Goal: Task Accomplishment & Management: Use online tool/utility

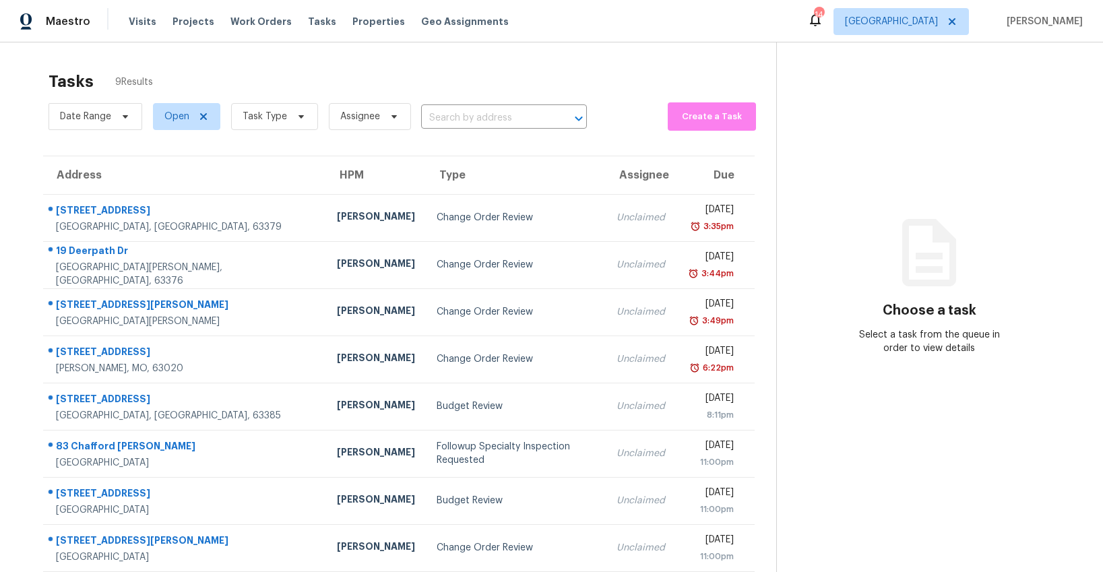
scroll to position [42, 0]
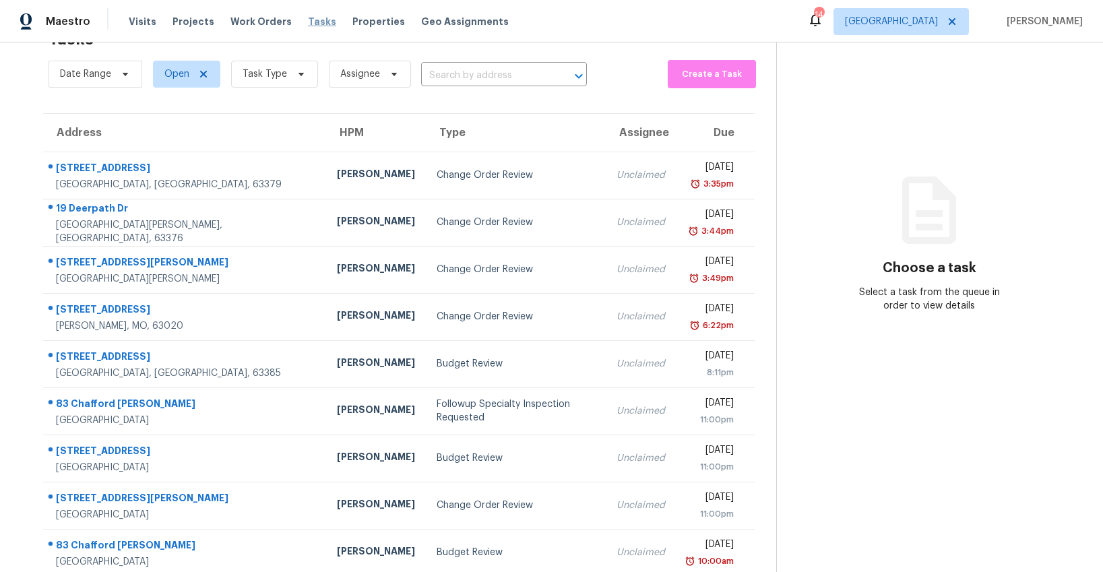
click at [308, 24] on span "Tasks" at bounding box center [322, 21] width 28 height 9
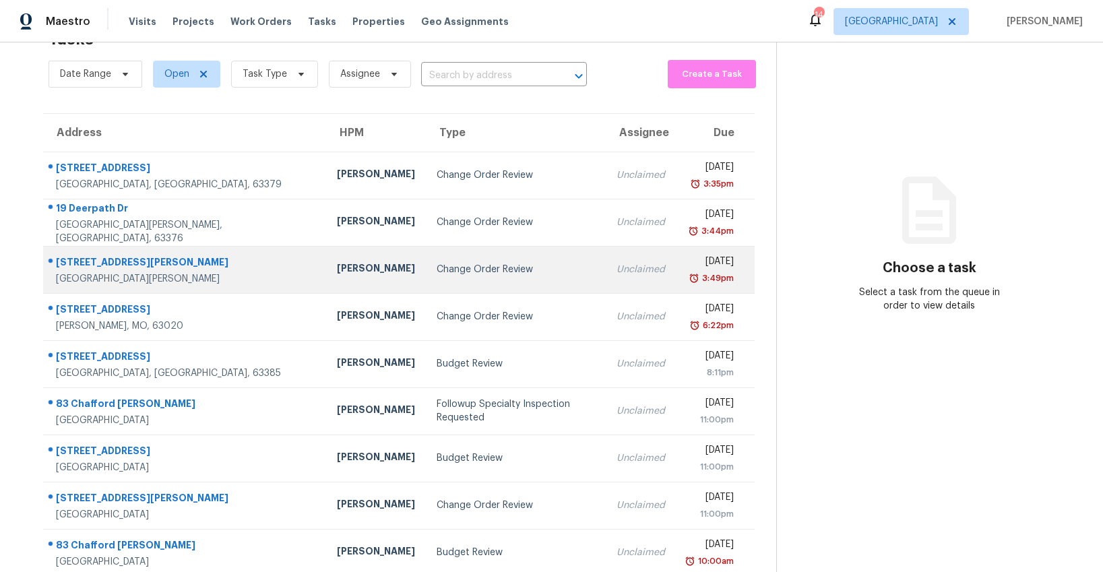
scroll to position [58, 0]
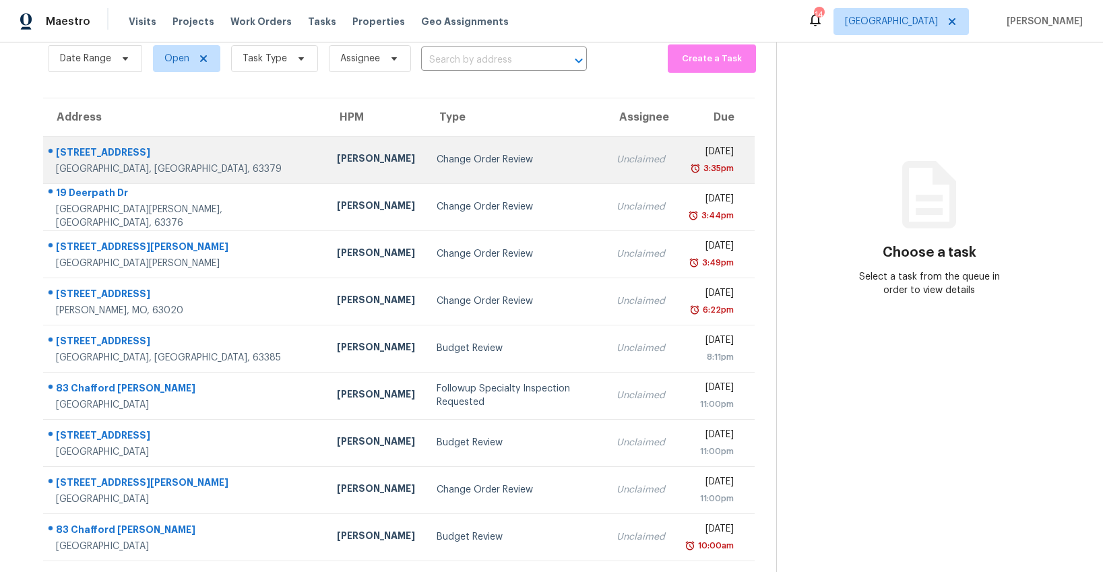
click at [426, 170] on td "Change Order Review" at bounding box center [516, 159] width 181 height 47
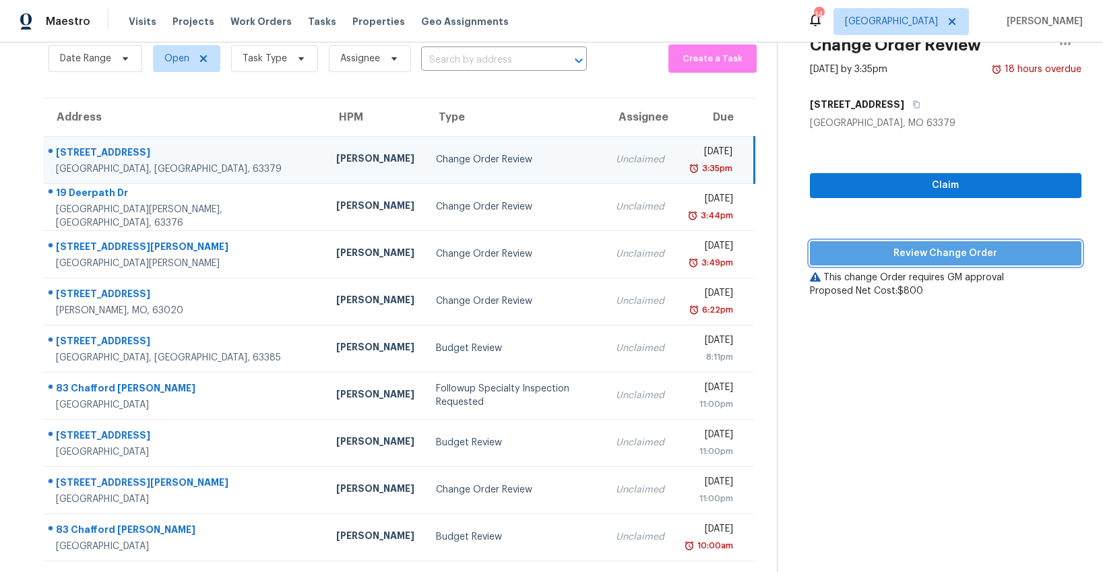
click at [872, 253] on span "Review Change Order" at bounding box center [946, 253] width 250 height 17
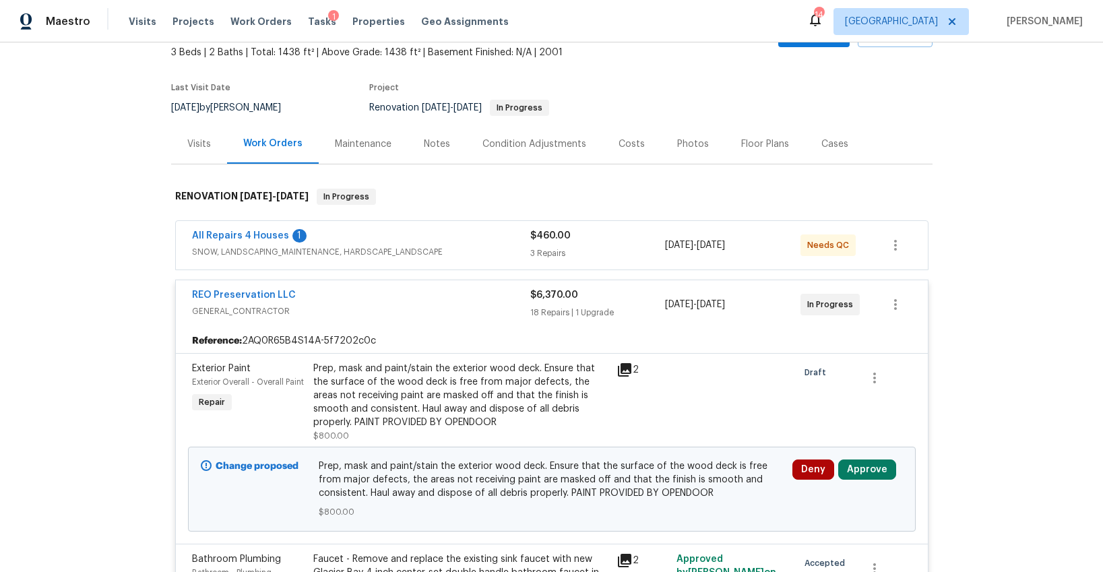
scroll to position [239, 0]
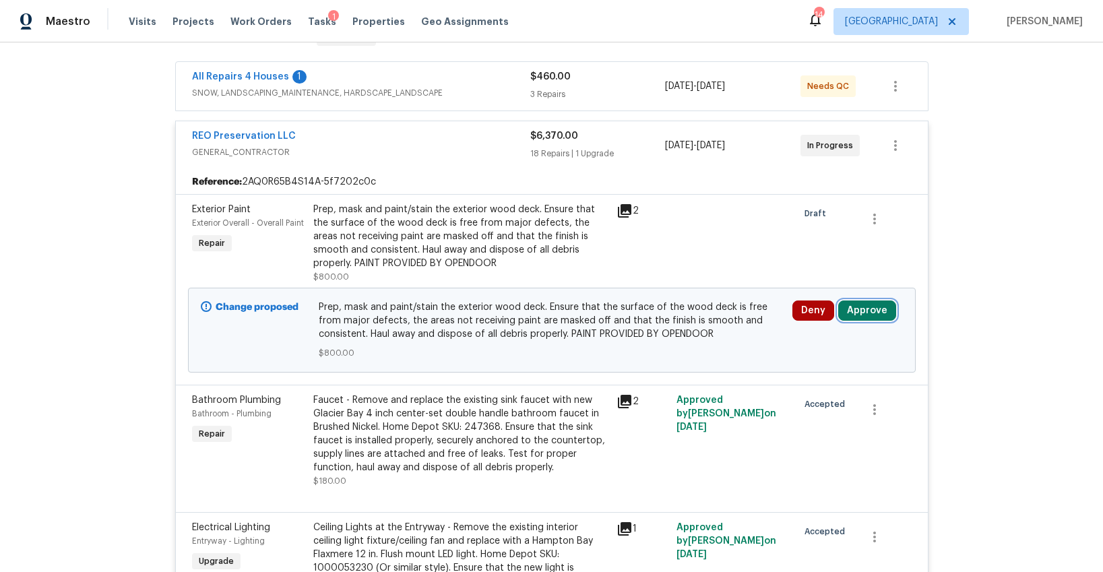
click at [877, 310] on button "Approve" at bounding box center [867, 310] width 58 height 20
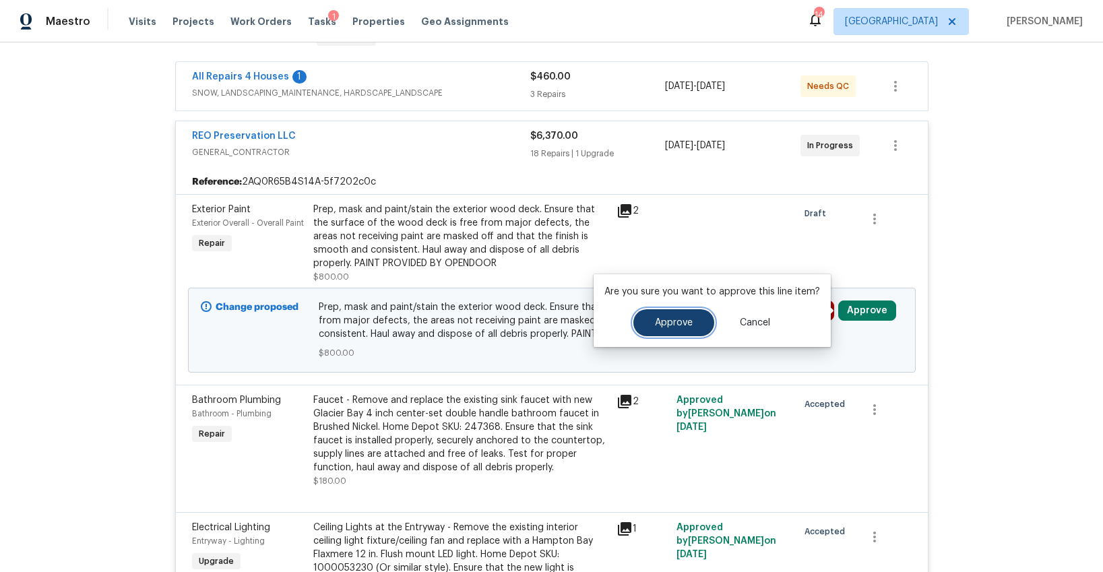
click at [690, 327] on button "Approve" at bounding box center [673, 322] width 81 height 27
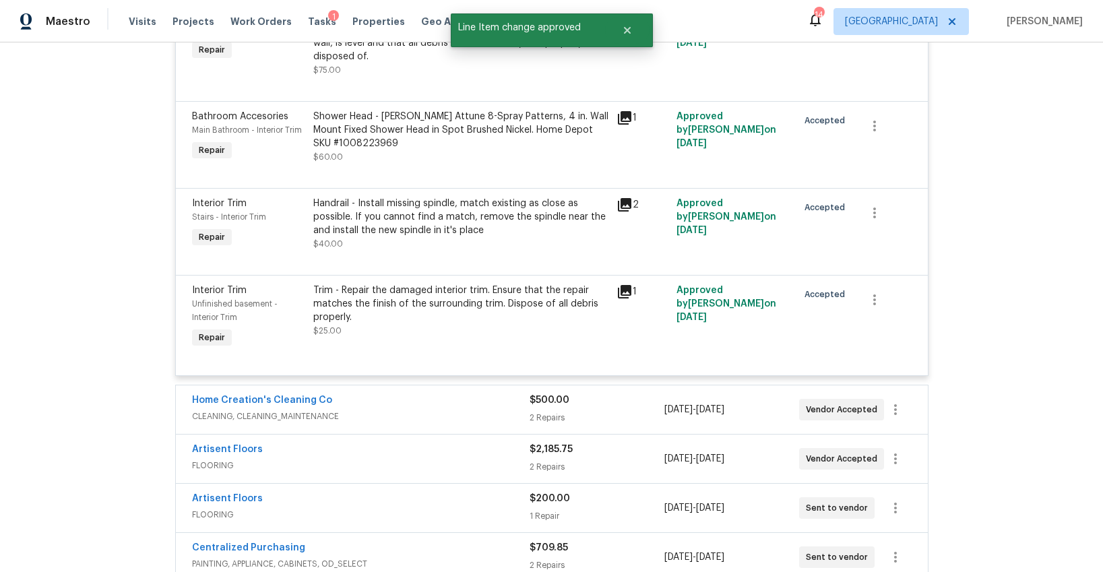
scroll to position [2619, 0]
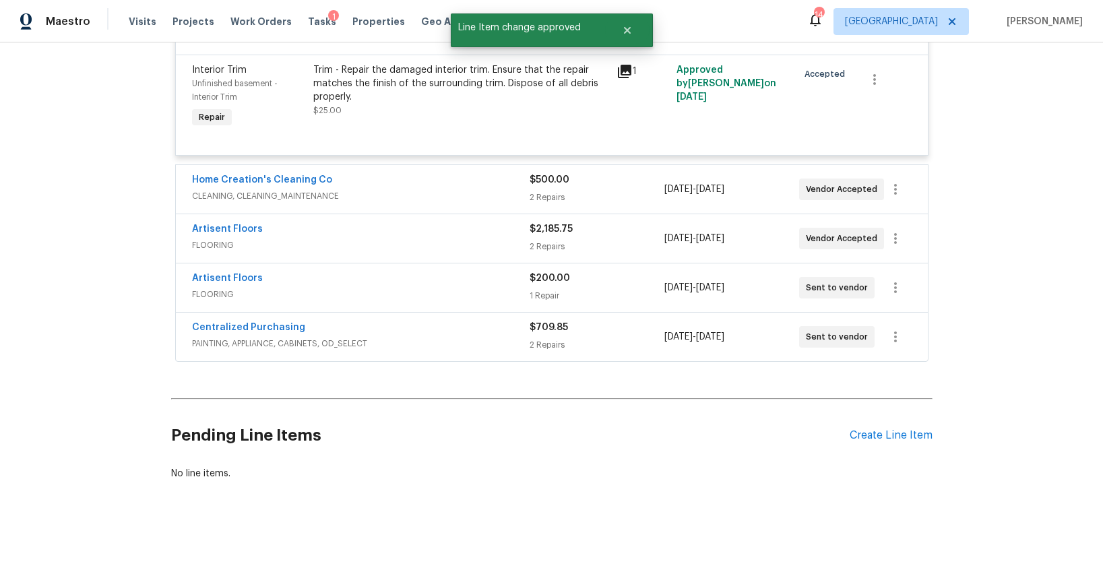
click at [447, 202] on span "CLEANING, CLEANING_MAINTENANCE" at bounding box center [361, 195] width 338 height 13
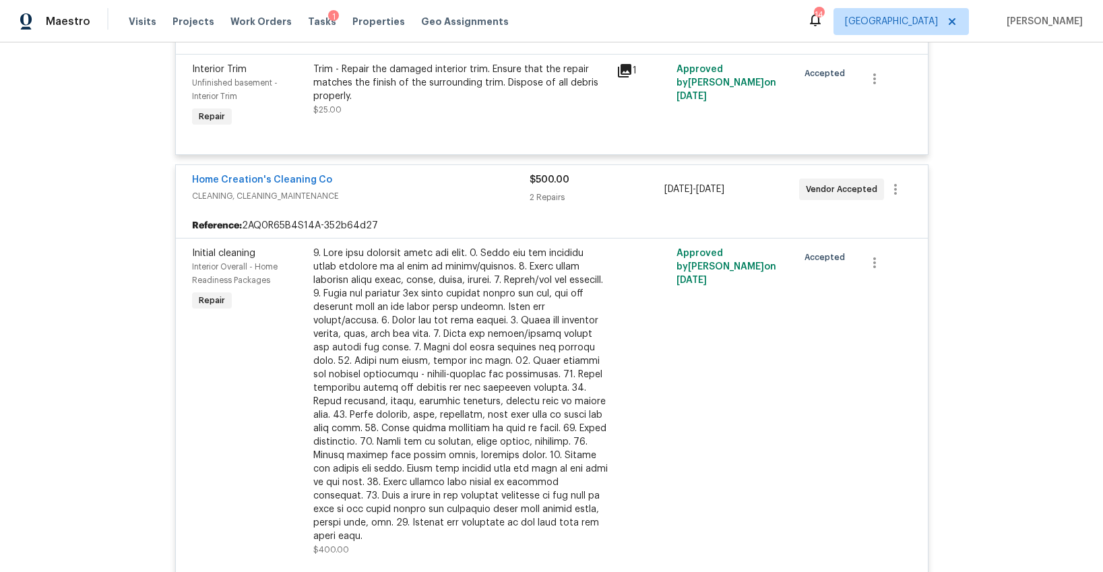
scroll to position [3069, 0]
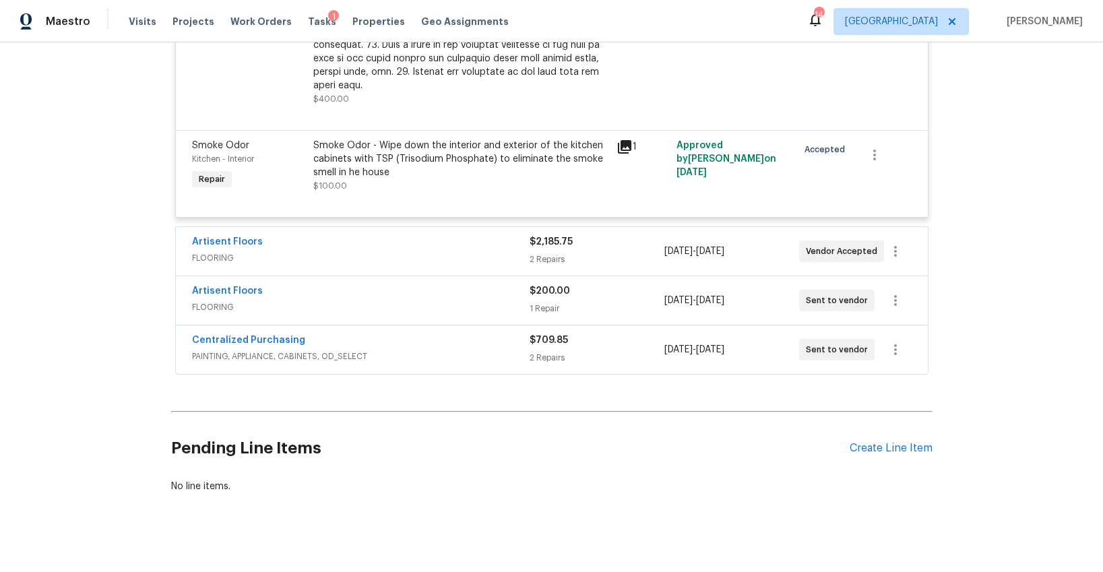
click at [422, 251] on span "FLOORING" at bounding box center [361, 257] width 338 height 13
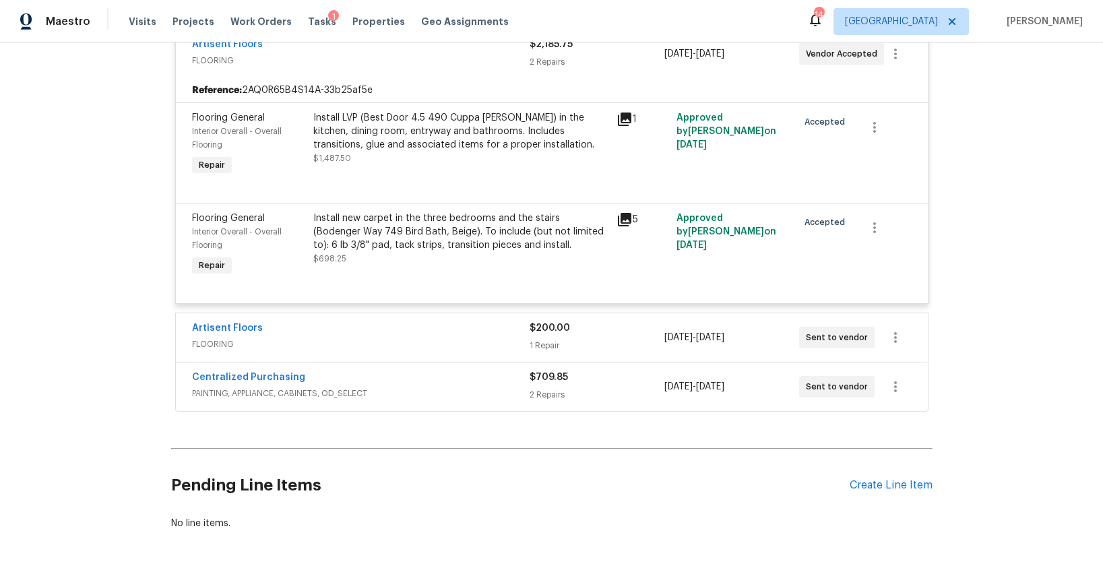
scroll to position [3304, 0]
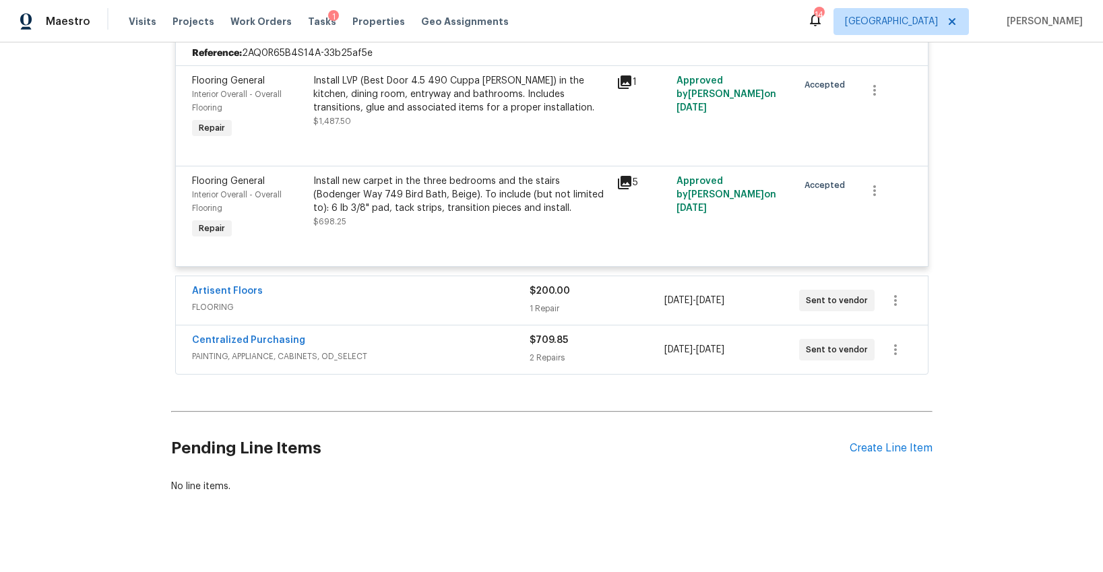
click at [415, 300] on span "FLOORING" at bounding box center [361, 306] width 338 height 13
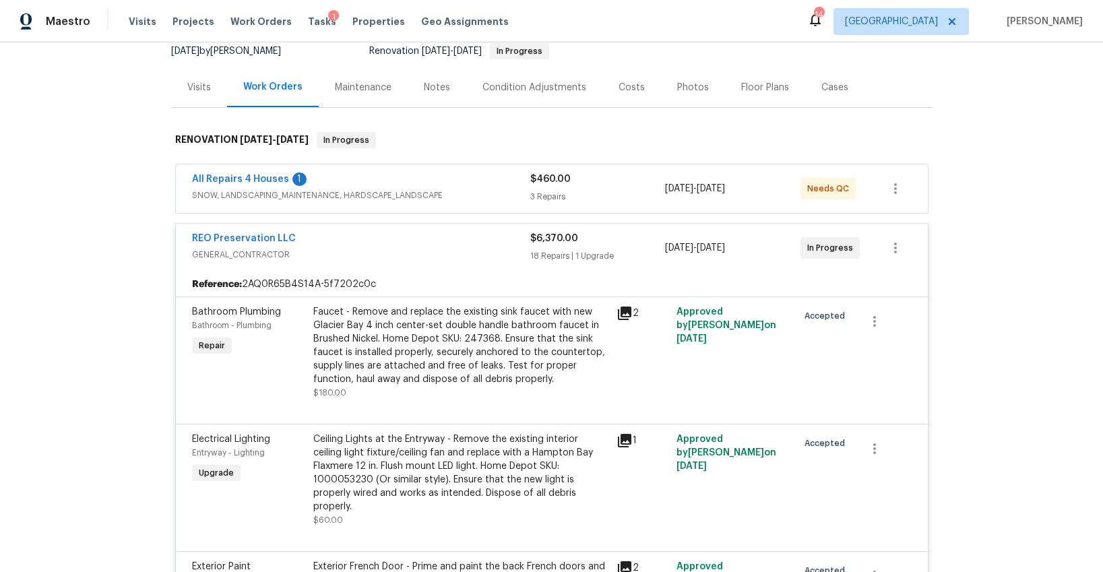
scroll to position [0, 0]
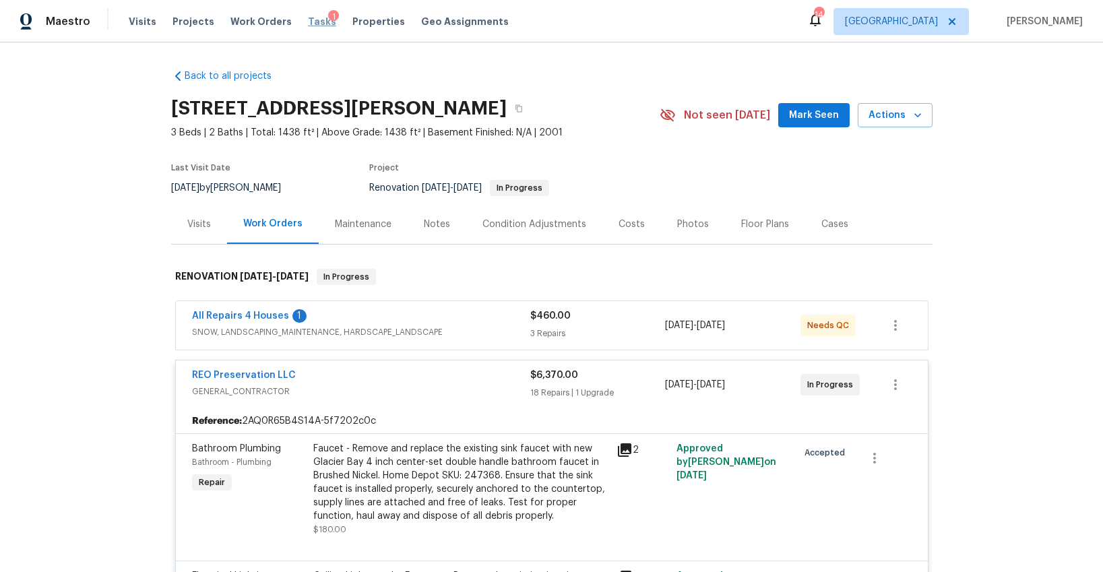
click at [310, 21] on span "Tasks" at bounding box center [322, 21] width 28 height 9
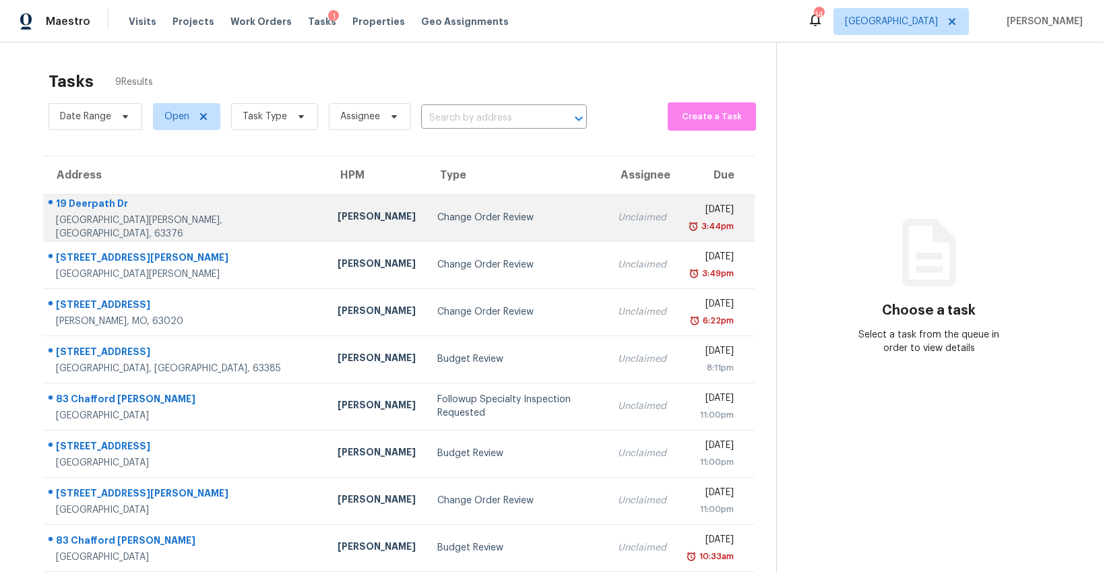
click at [437, 218] on div "Change Order Review" at bounding box center [516, 217] width 159 height 13
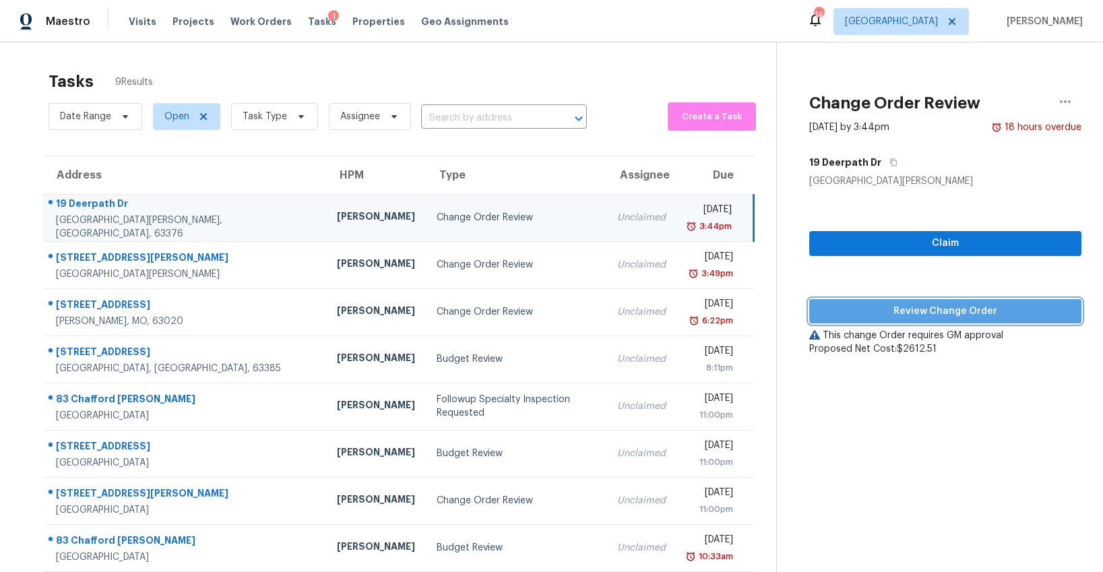
click at [964, 315] on span "Review Change Order" at bounding box center [945, 311] width 251 height 17
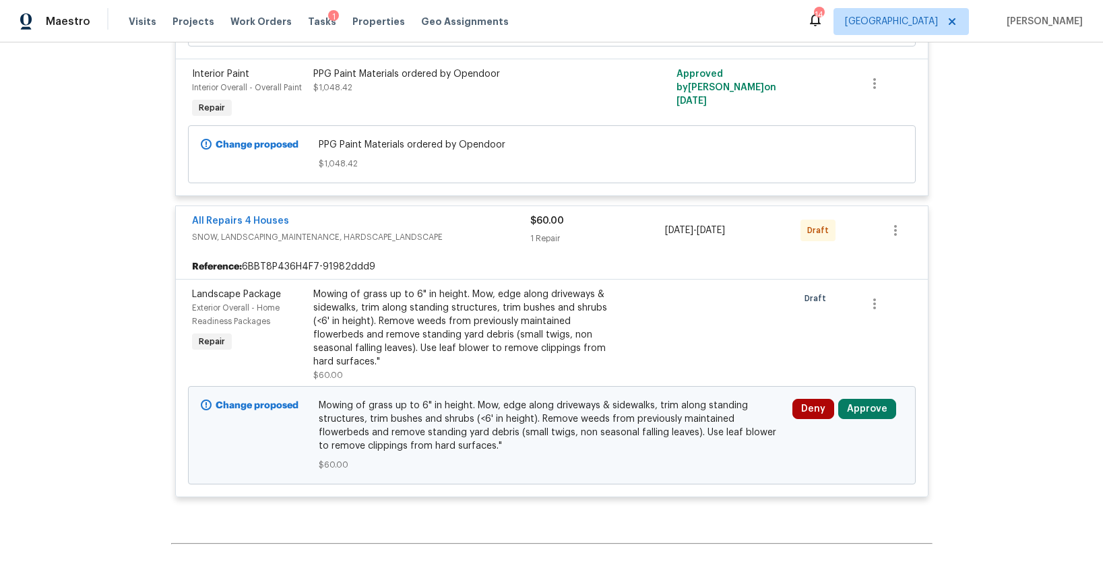
scroll to position [4460, 0]
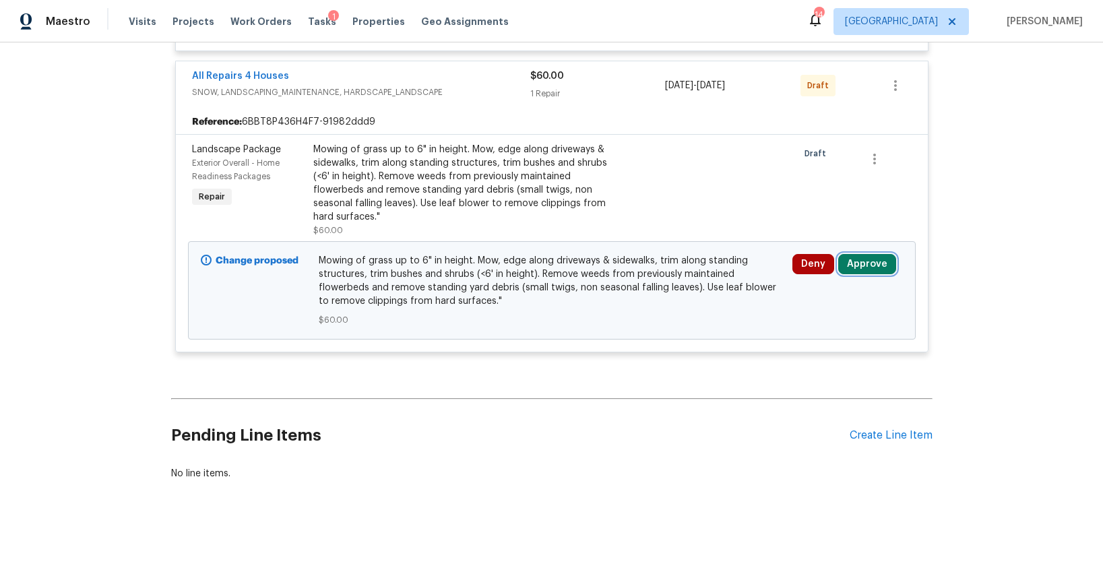
click at [868, 266] on button "Approve" at bounding box center [867, 264] width 58 height 20
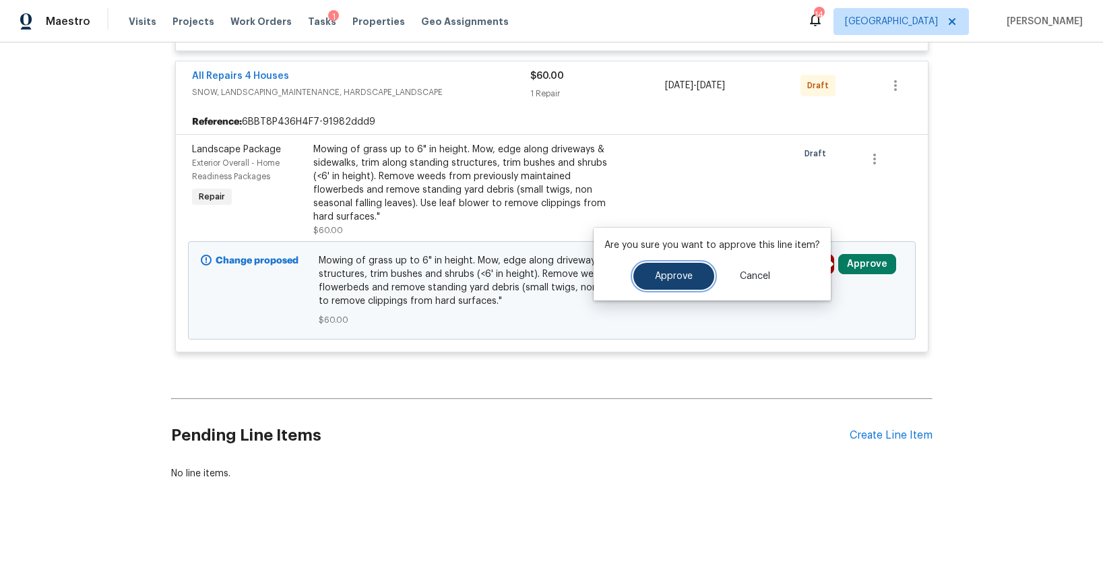
click at [692, 274] on button "Approve" at bounding box center [673, 276] width 81 height 27
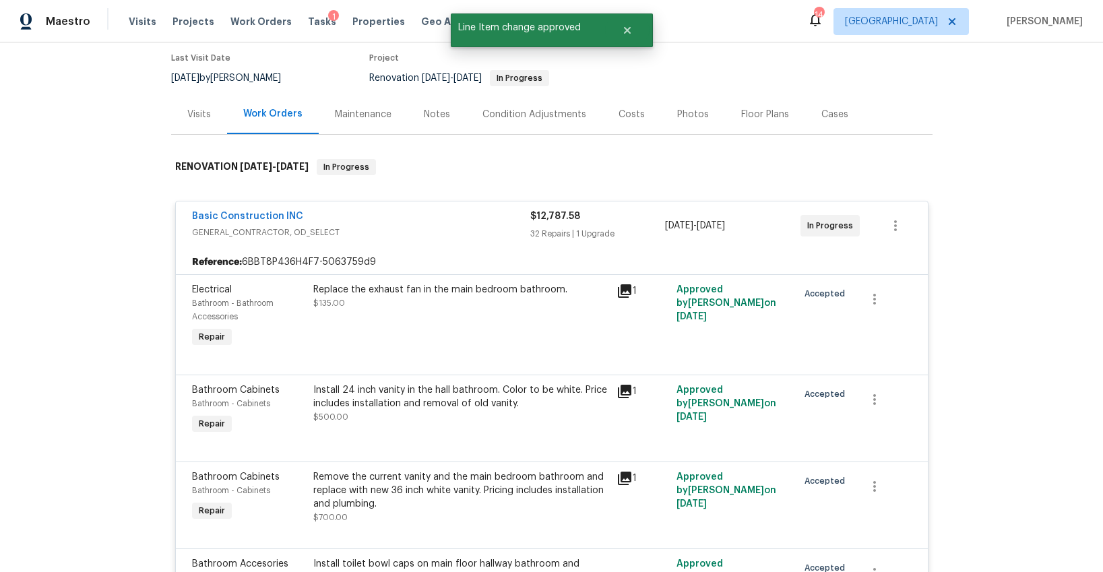
scroll to position [0, 0]
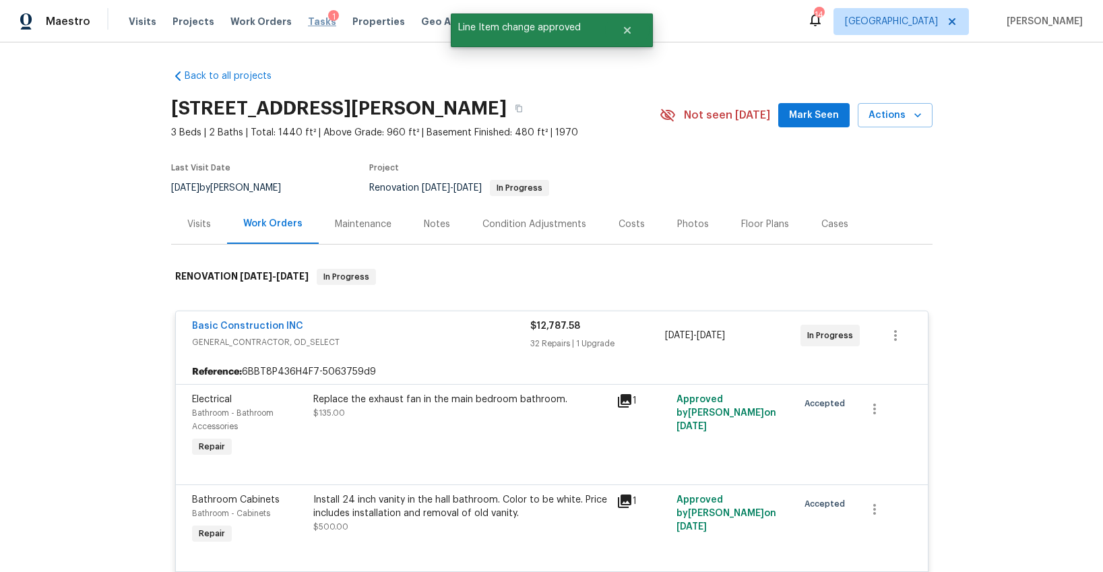
click at [308, 20] on span "Tasks" at bounding box center [322, 21] width 28 height 9
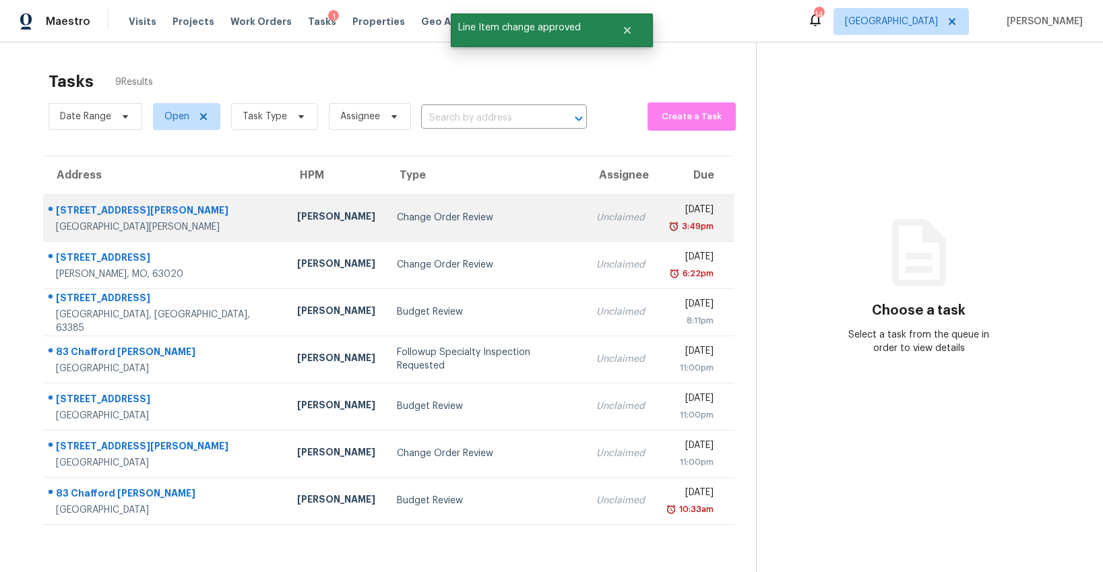
click at [397, 211] on div "Change Order Review" at bounding box center [486, 217] width 178 height 13
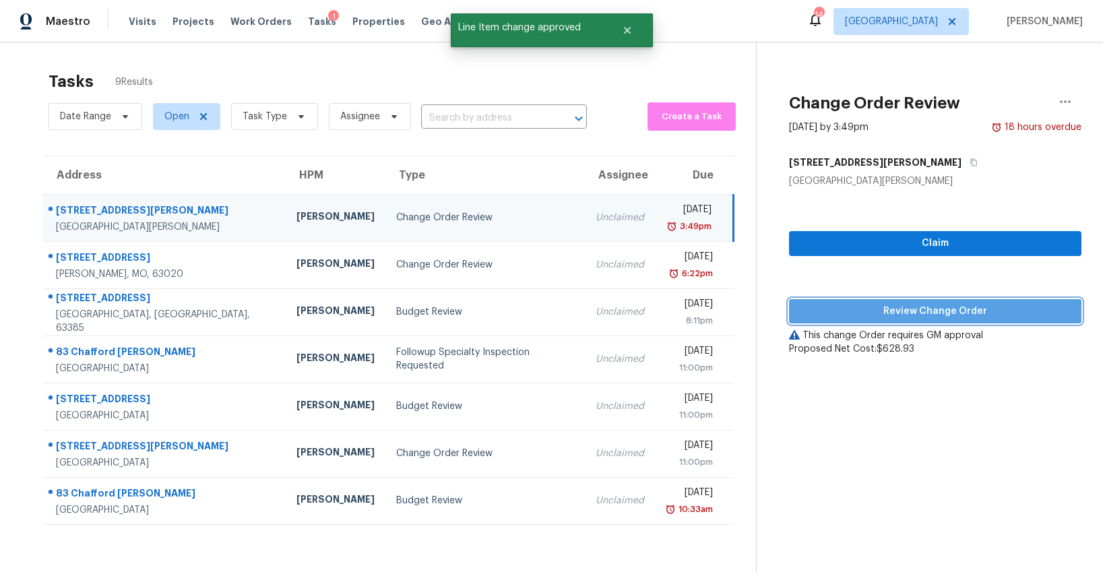
click at [891, 311] on span "Review Change Order" at bounding box center [935, 311] width 271 height 17
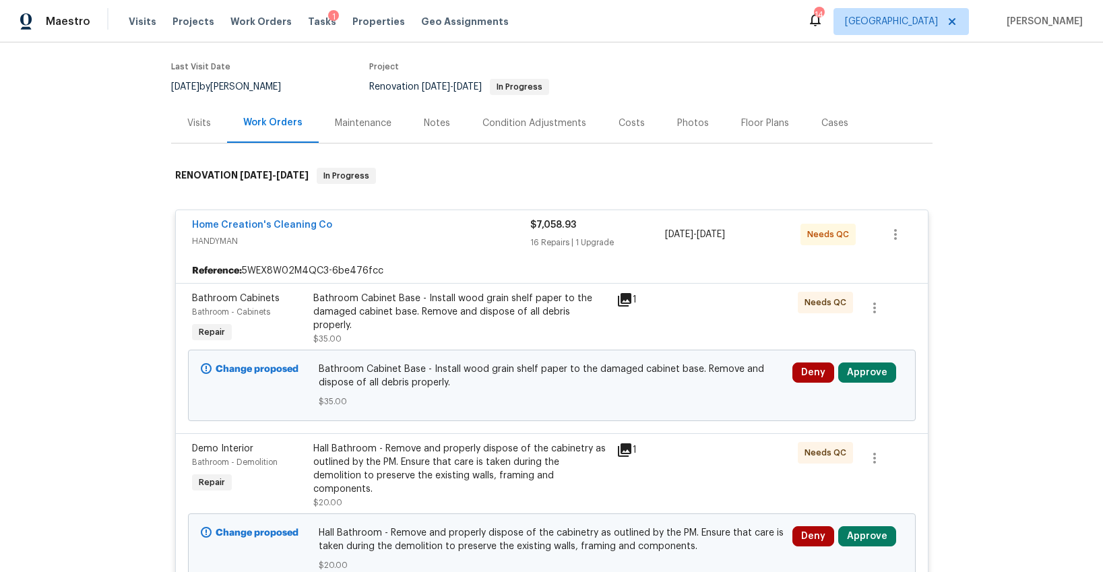
scroll to position [119, 0]
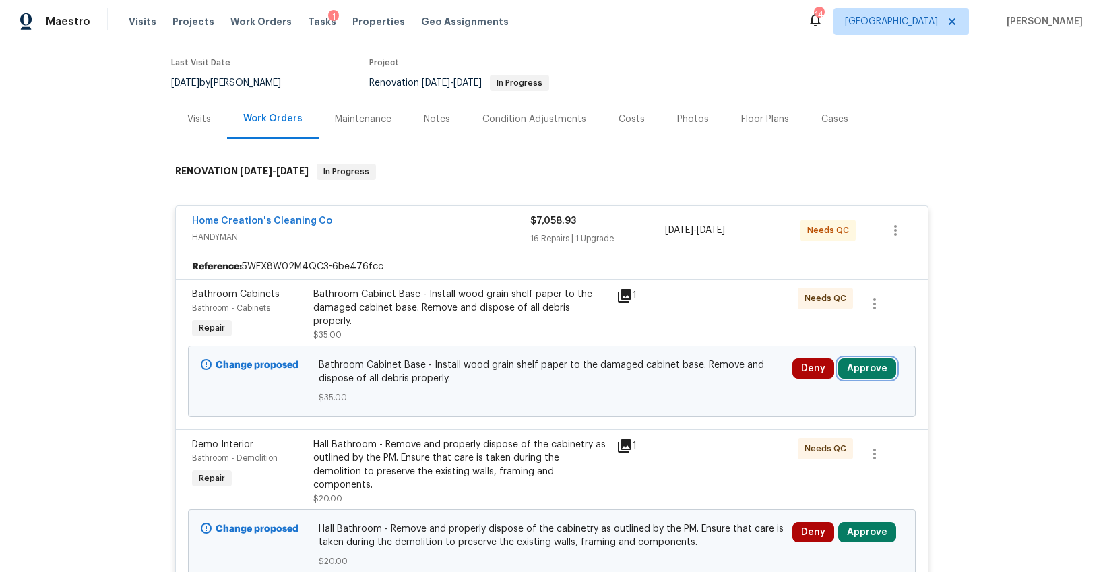
click at [854, 358] on button "Approve" at bounding box center [867, 368] width 58 height 20
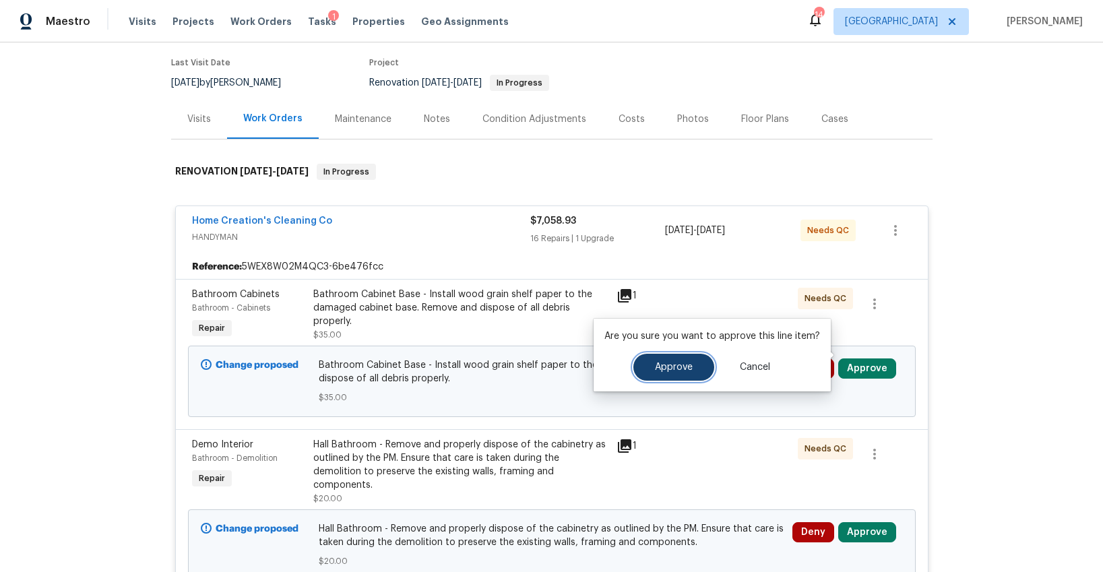
click at [689, 373] on button "Approve" at bounding box center [673, 367] width 81 height 27
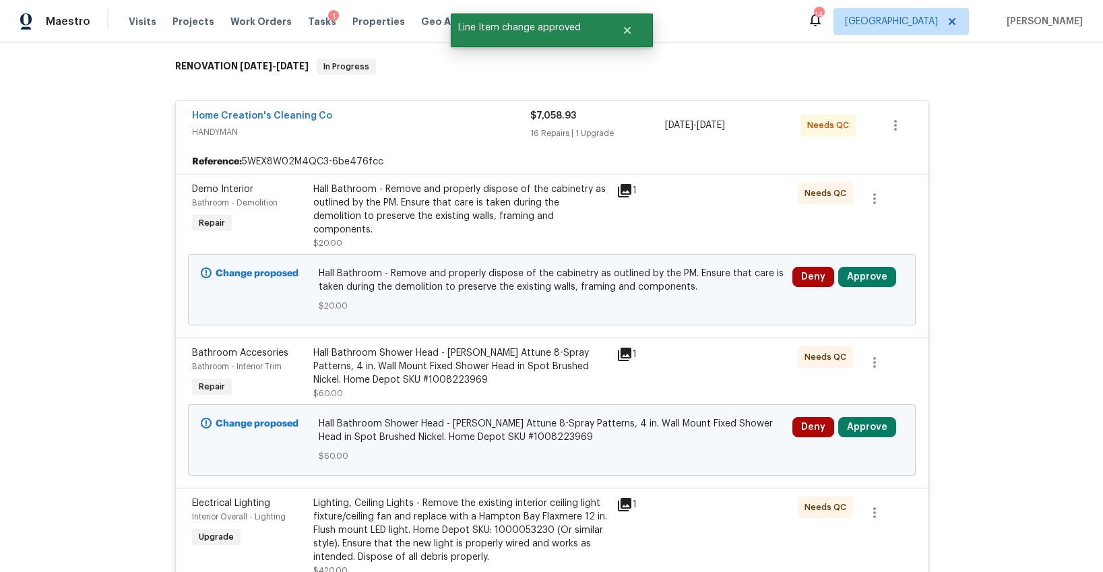
scroll to position [237, 0]
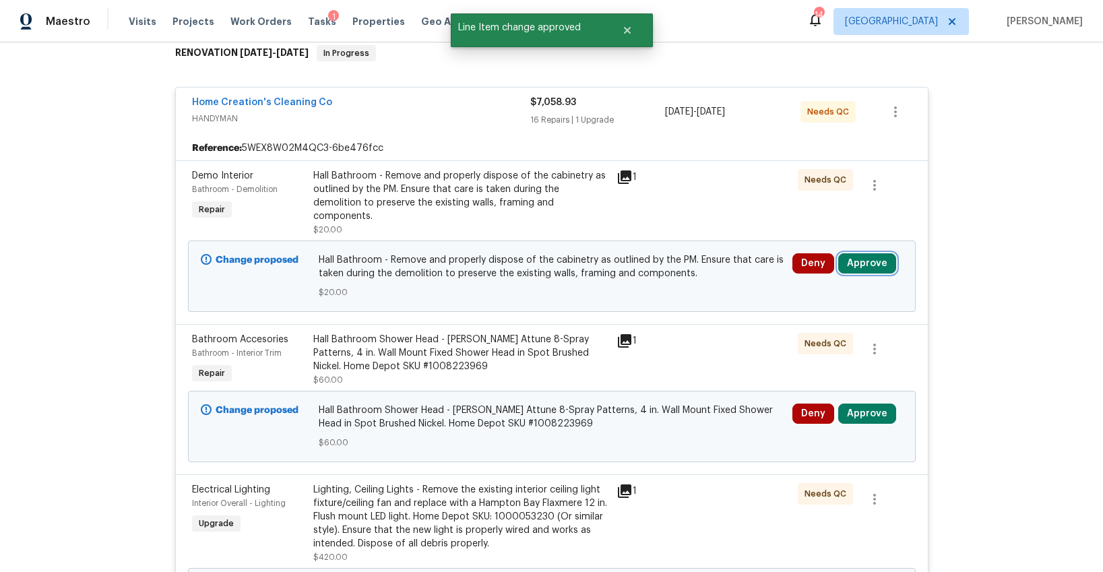
click at [856, 253] on button "Approve" at bounding box center [867, 263] width 58 height 20
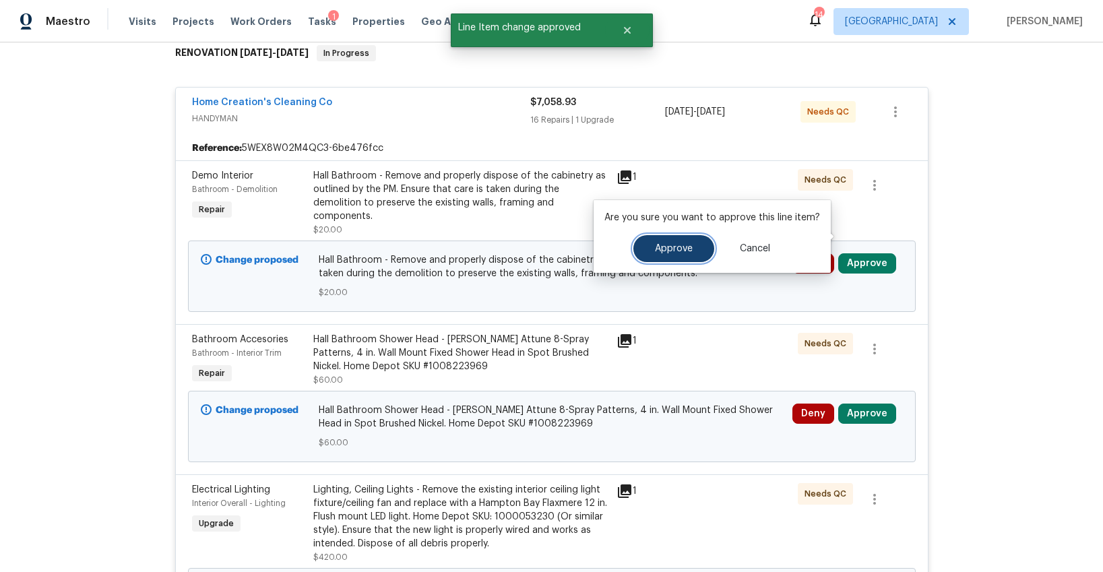
click at [655, 251] on span "Approve" at bounding box center [674, 249] width 38 height 10
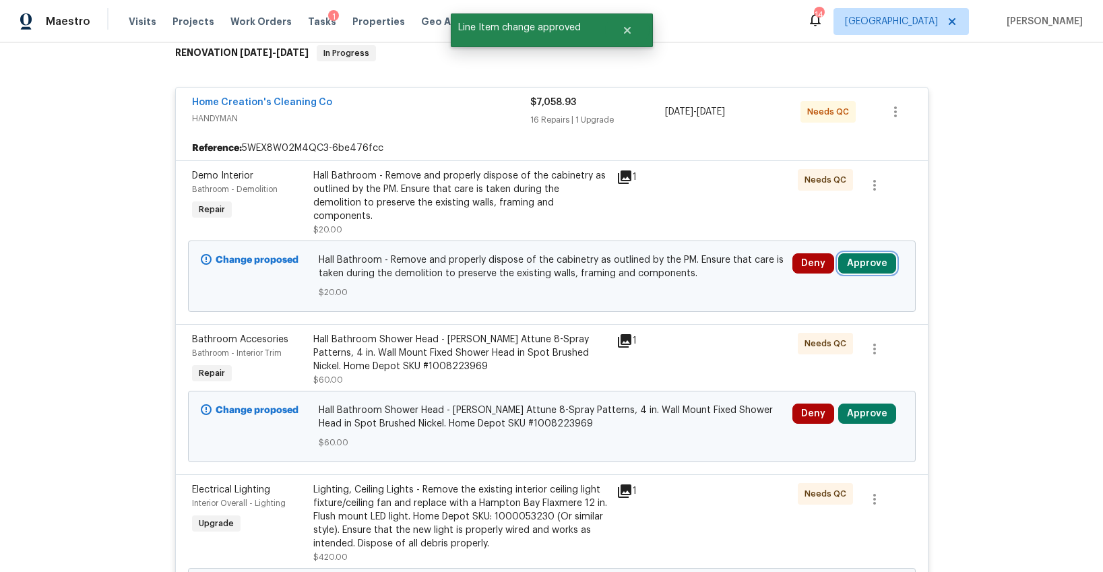
click at [854, 253] on button "Approve" at bounding box center [867, 263] width 58 height 20
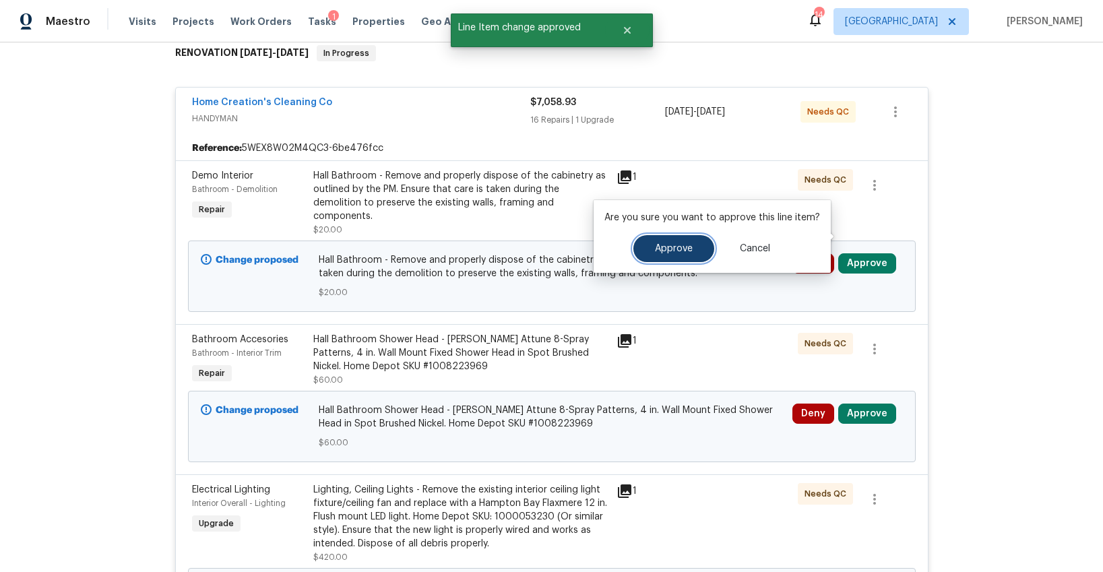
click at [682, 255] on button "Approve" at bounding box center [673, 248] width 81 height 27
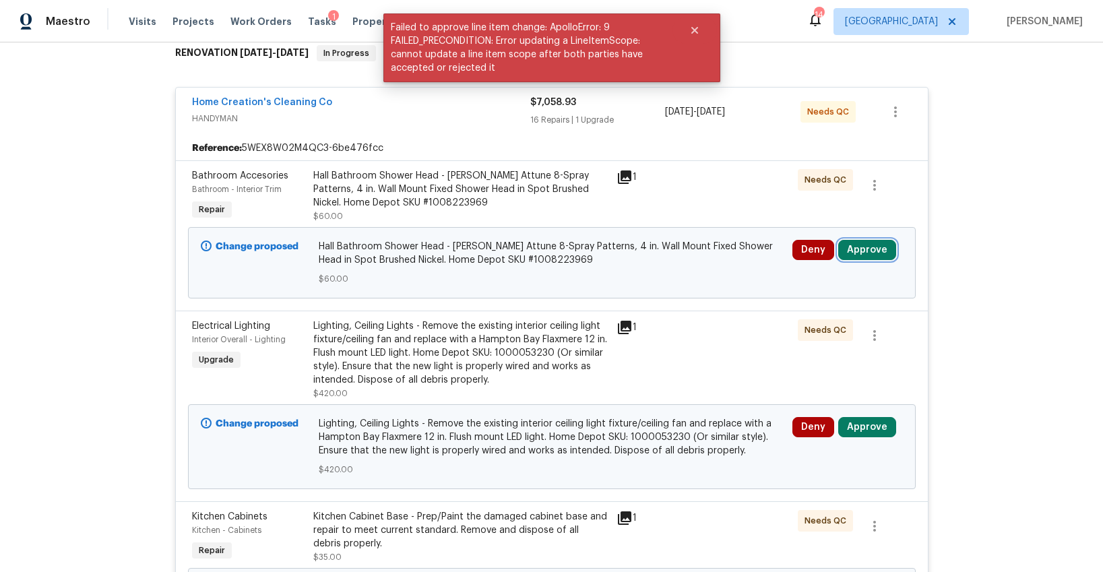
click at [856, 240] on button "Approve" at bounding box center [867, 250] width 58 height 20
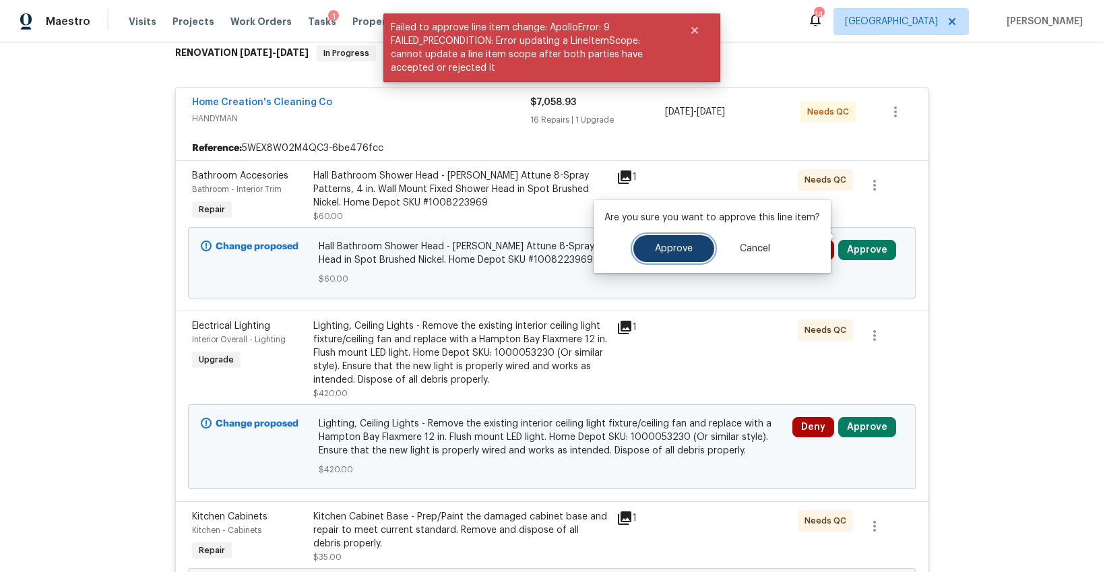
click at [683, 247] on span "Approve" at bounding box center [674, 249] width 38 height 10
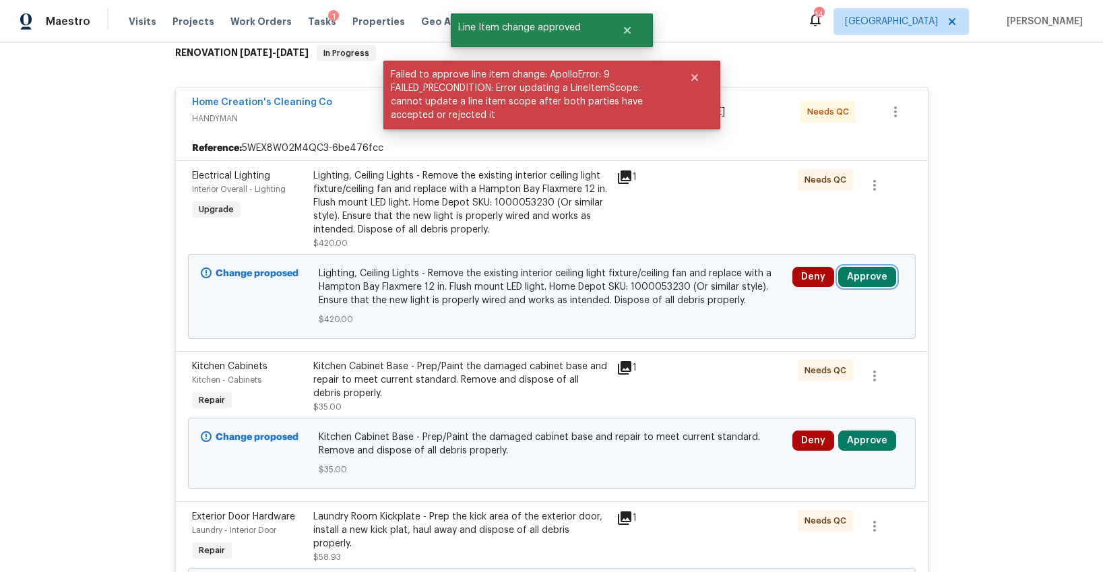
click at [857, 269] on button "Approve" at bounding box center [867, 277] width 58 height 20
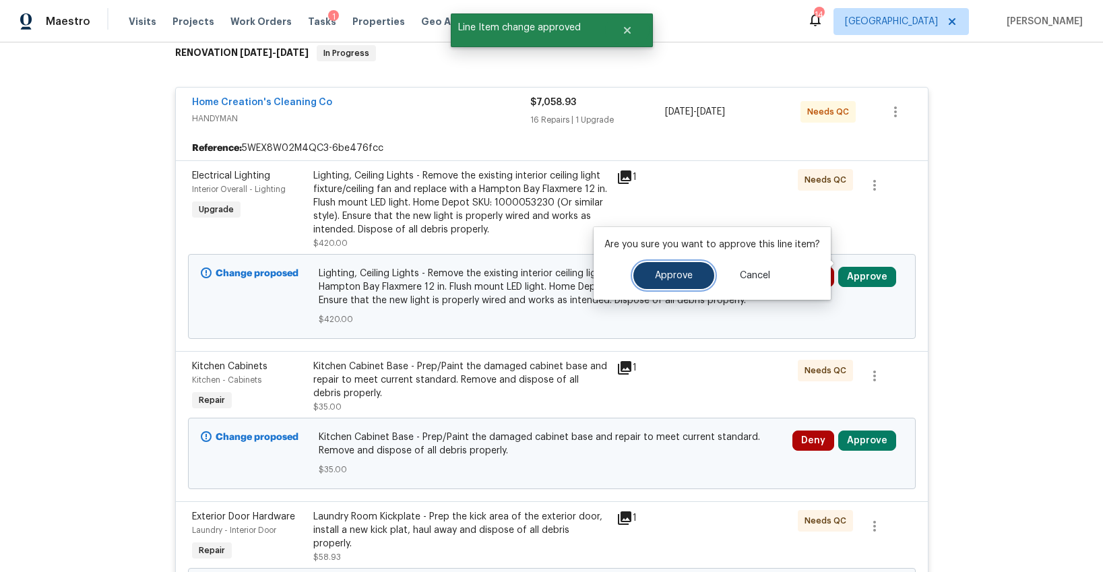
click at [666, 274] on span "Approve" at bounding box center [674, 276] width 38 height 10
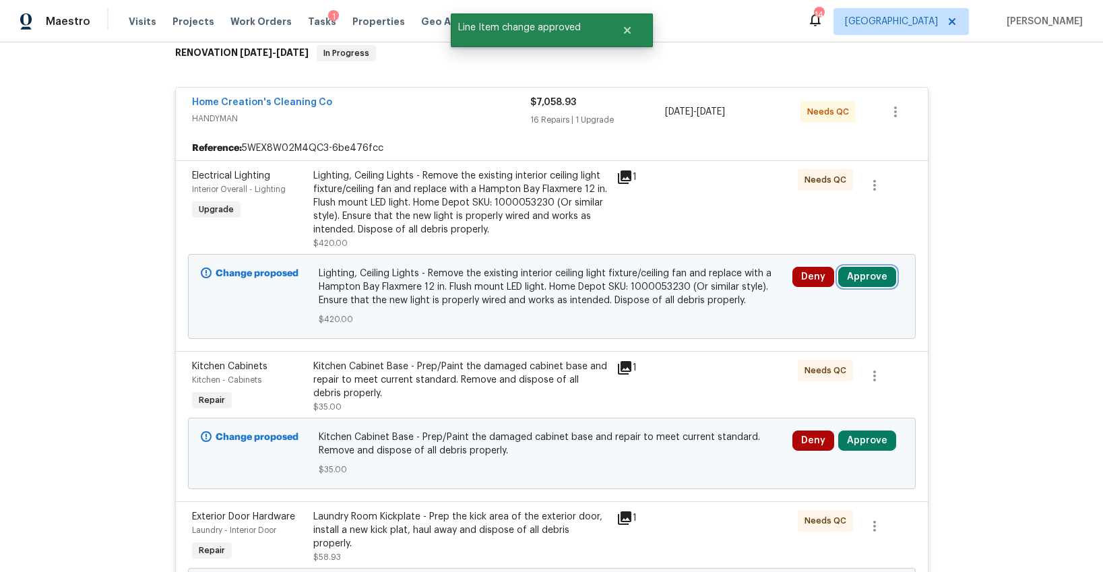
click at [852, 267] on button "Approve" at bounding box center [867, 277] width 58 height 20
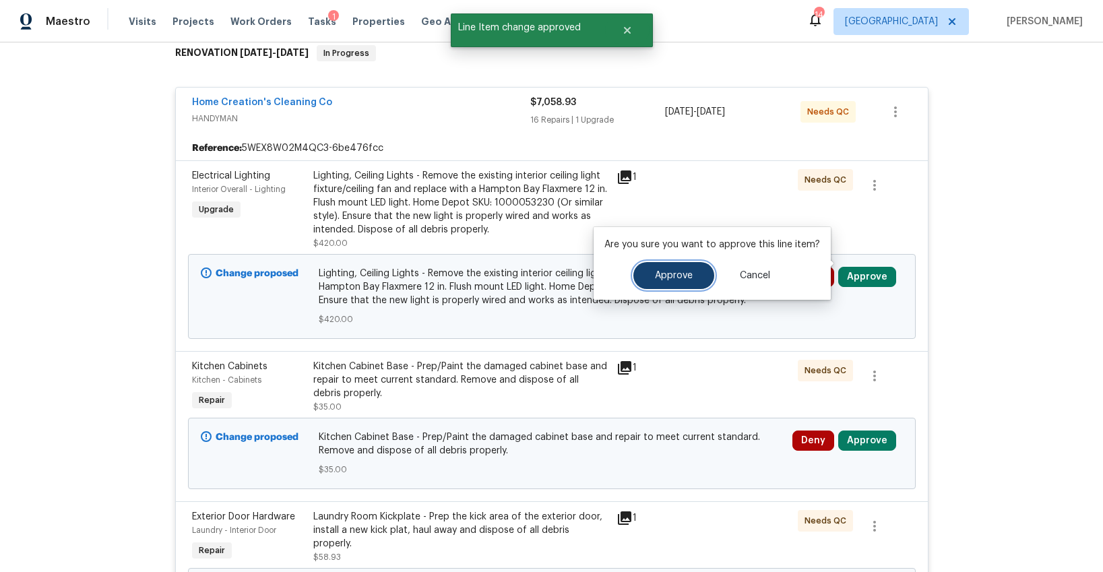
click at [689, 271] on span "Approve" at bounding box center [674, 276] width 38 height 10
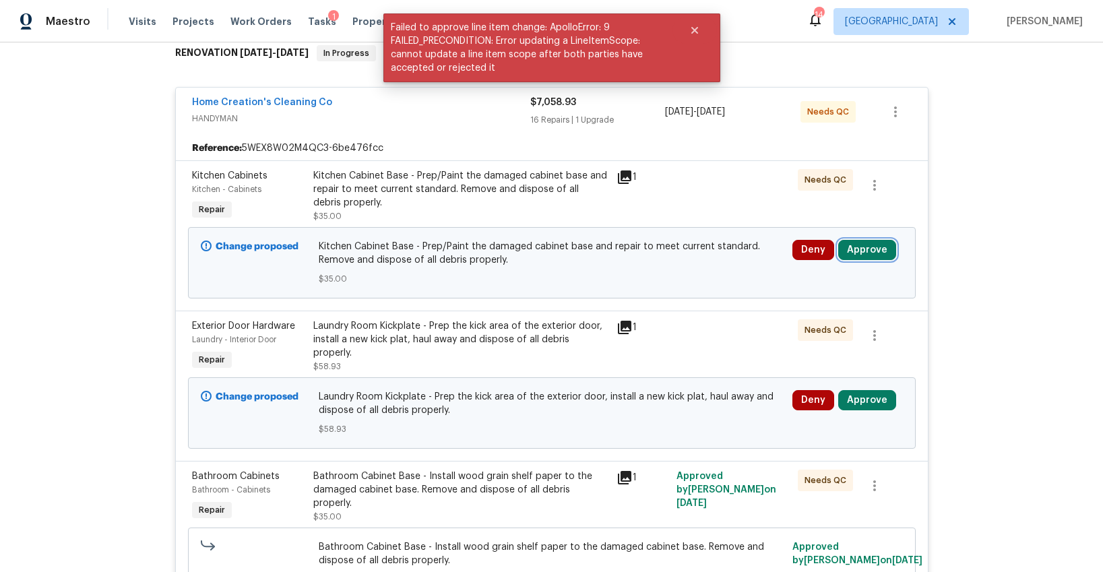
click at [857, 243] on button "Approve" at bounding box center [867, 250] width 58 height 20
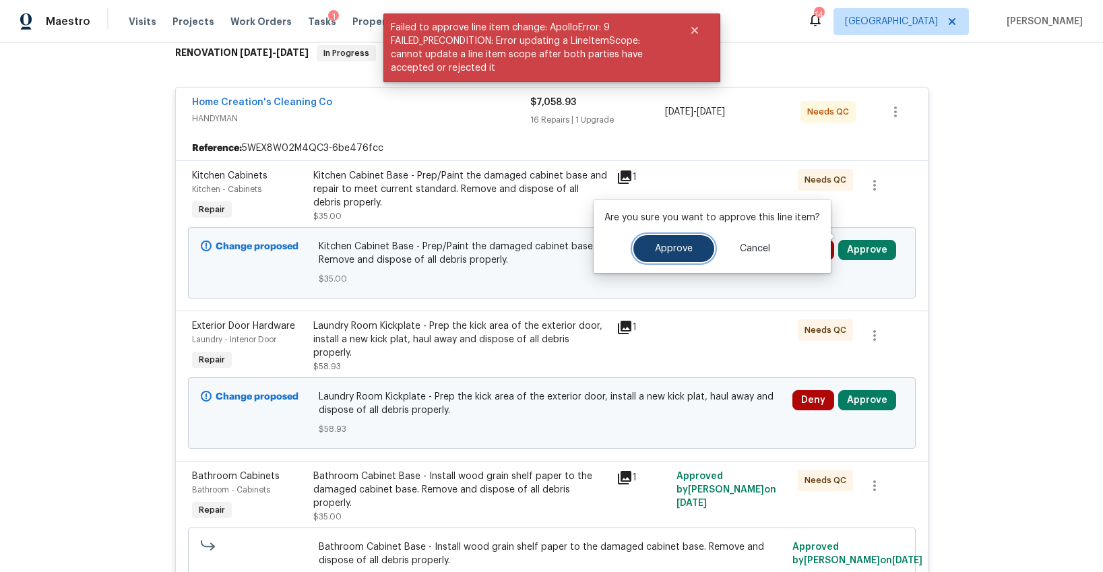
click at [678, 249] on span "Approve" at bounding box center [674, 249] width 38 height 10
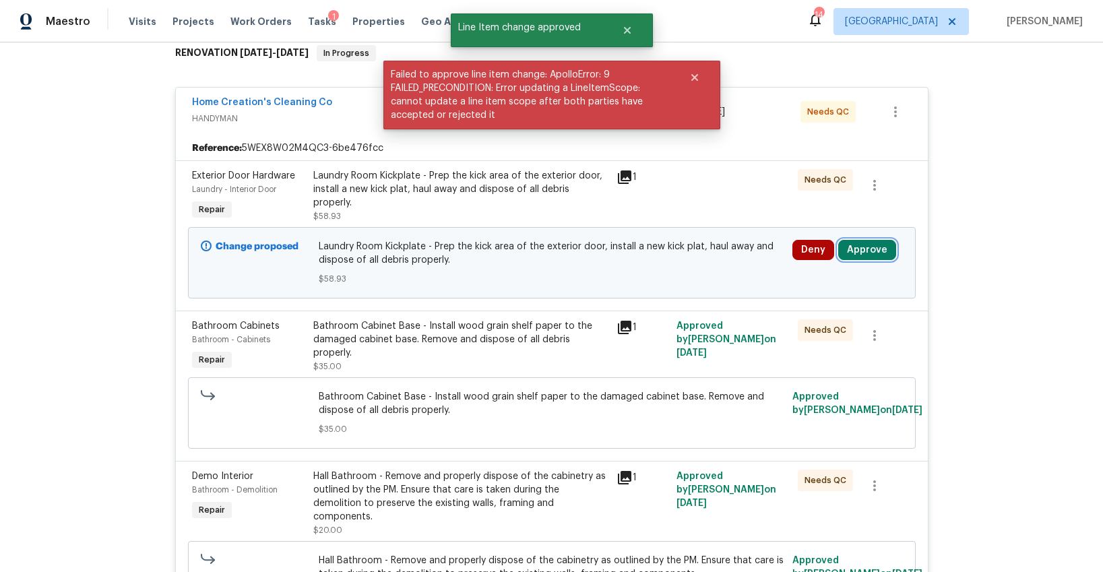
click at [859, 241] on button "Approve" at bounding box center [867, 250] width 58 height 20
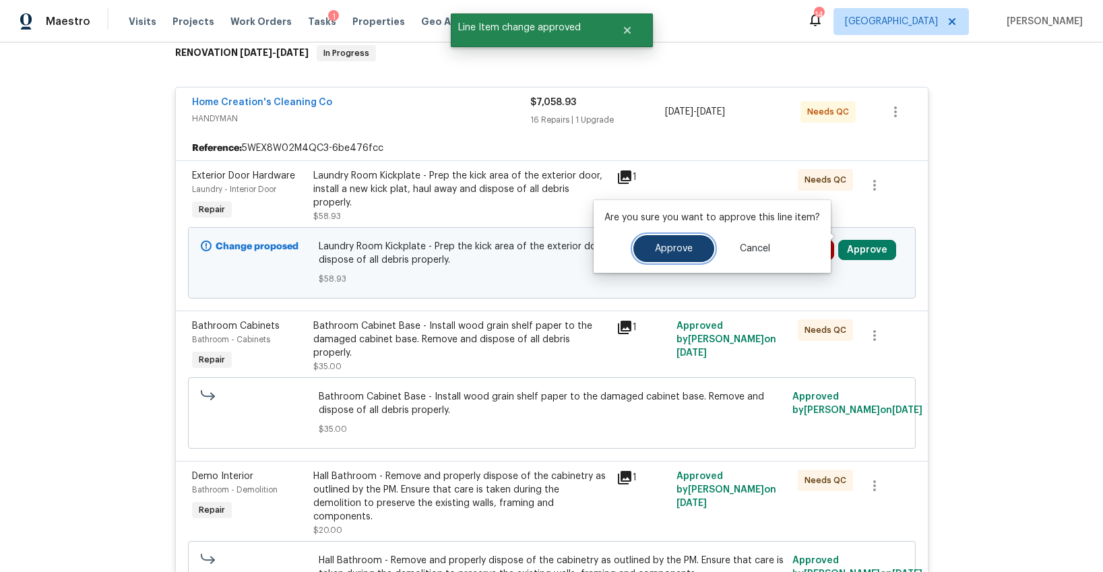
click at [694, 250] on button "Approve" at bounding box center [673, 248] width 81 height 27
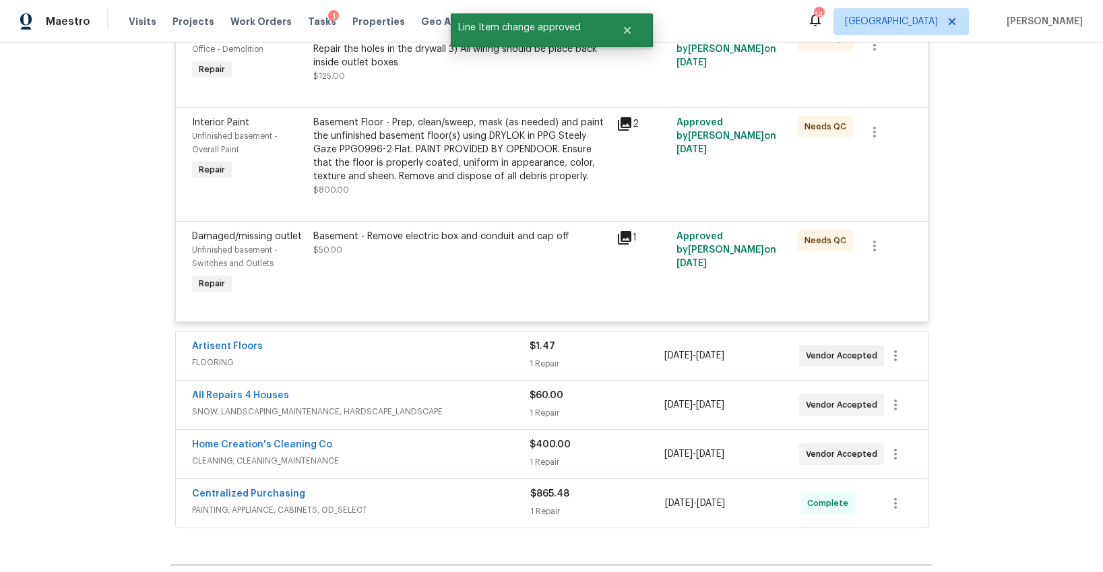
scroll to position [2151, 0]
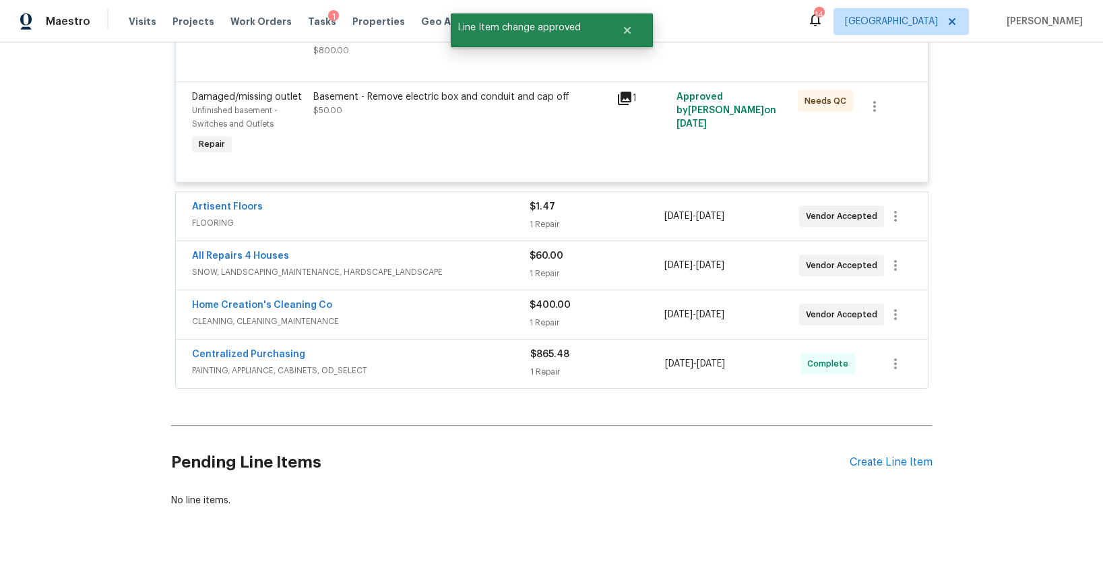
click at [370, 216] on span "FLOORING" at bounding box center [361, 222] width 338 height 13
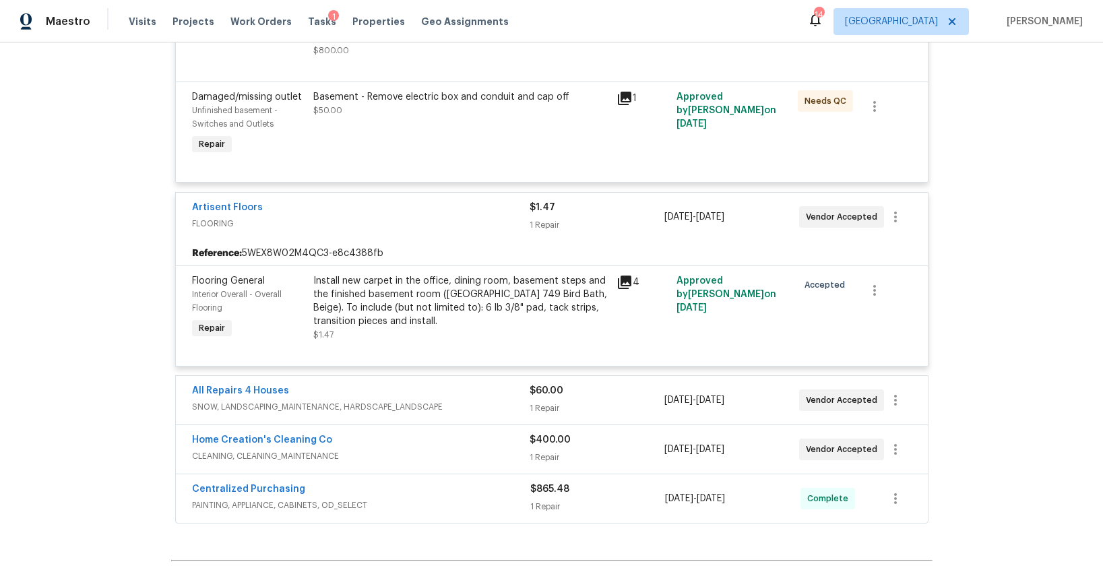
click at [449, 384] on div "All Repairs 4 Houses" at bounding box center [361, 392] width 338 height 16
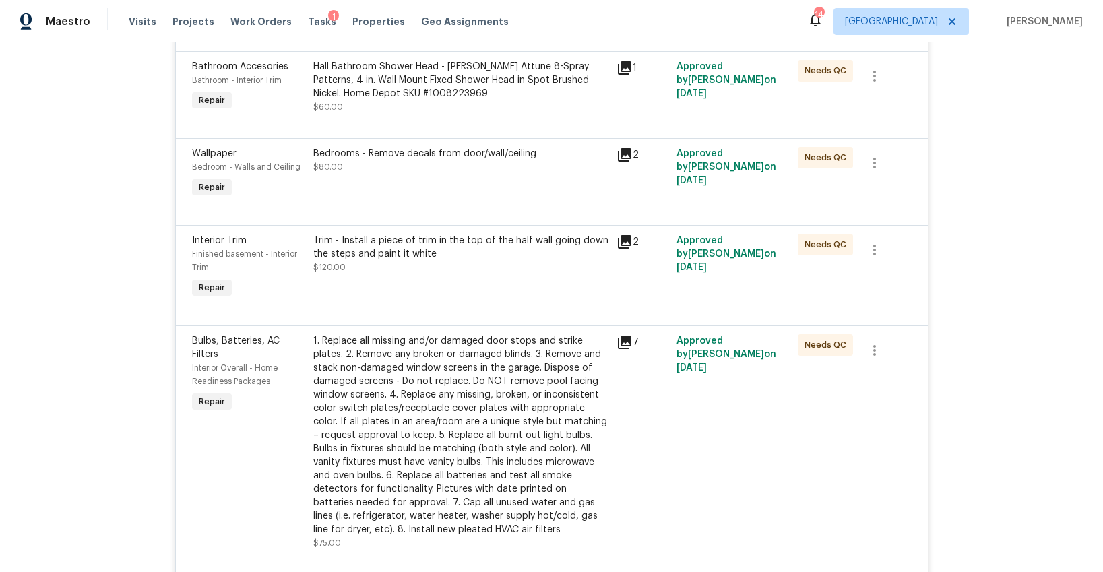
scroll to position [0, 0]
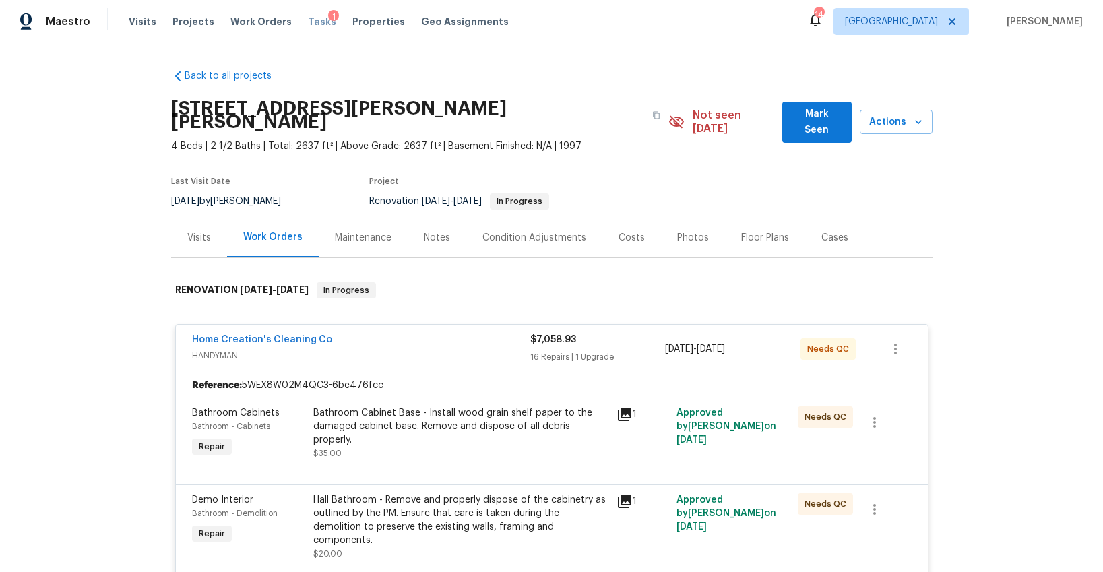
click at [308, 25] on span "Tasks" at bounding box center [322, 21] width 28 height 9
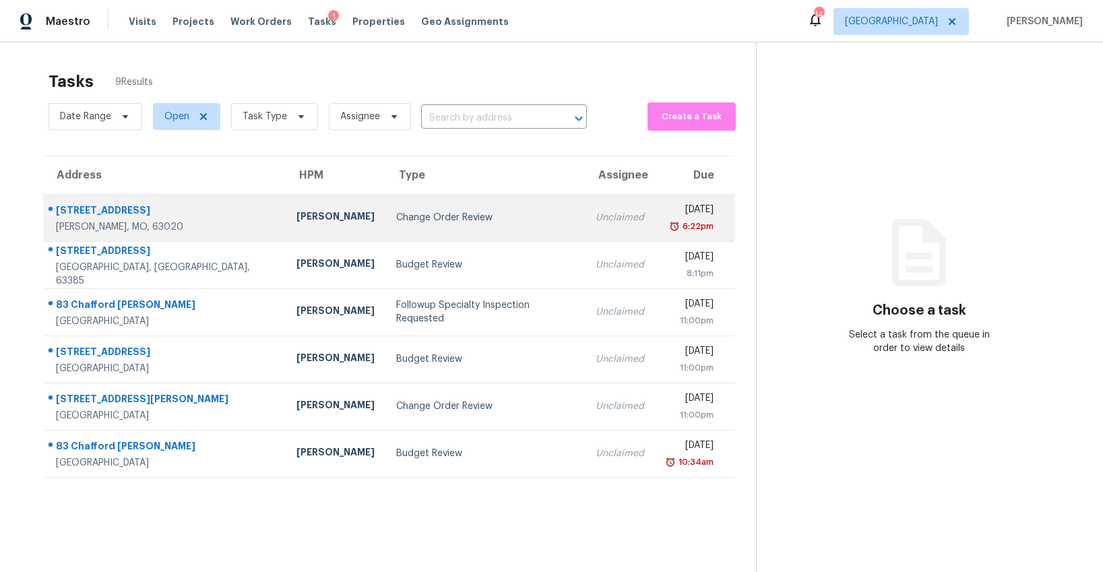
click at [396, 213] on div "Change Order Review" at bounding box center [485, 217] width 178 height 13
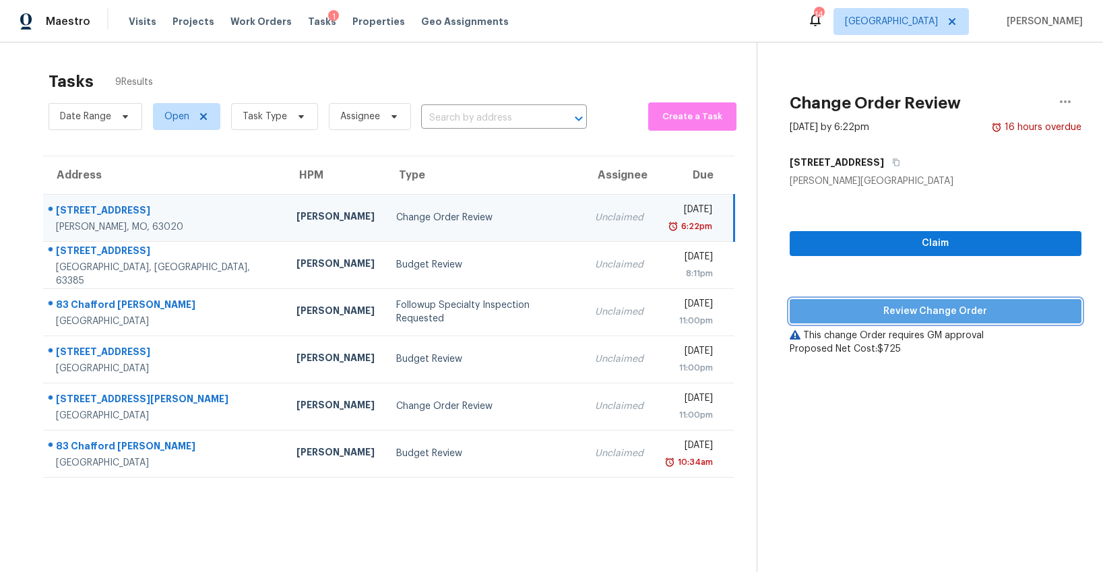
click at [908, 313] on span "Review Change Order" at bounding box center [935, 311] width 270 height 17
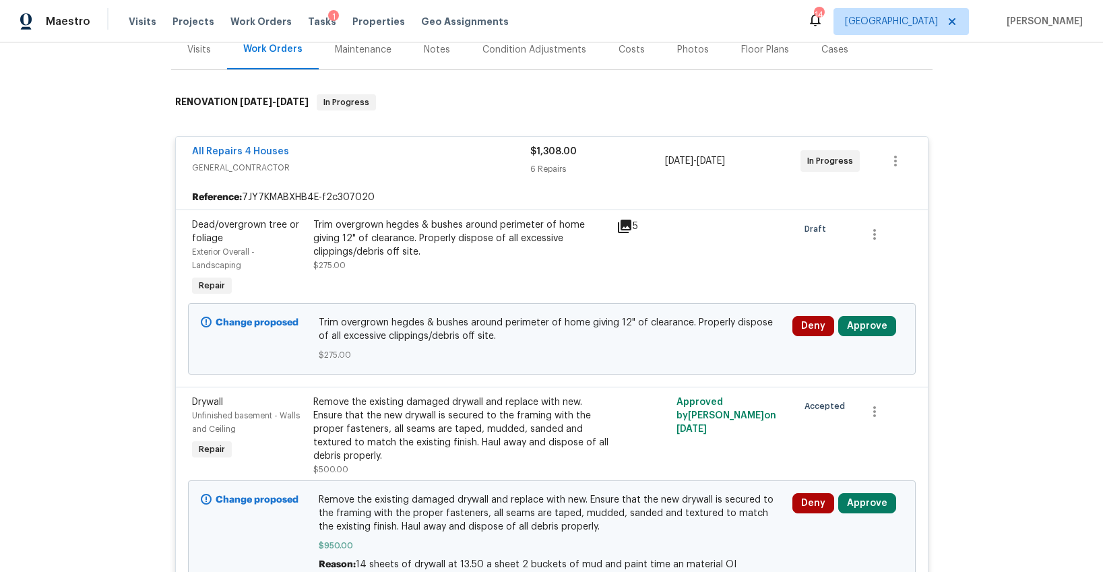
scroll to position [182, 0]
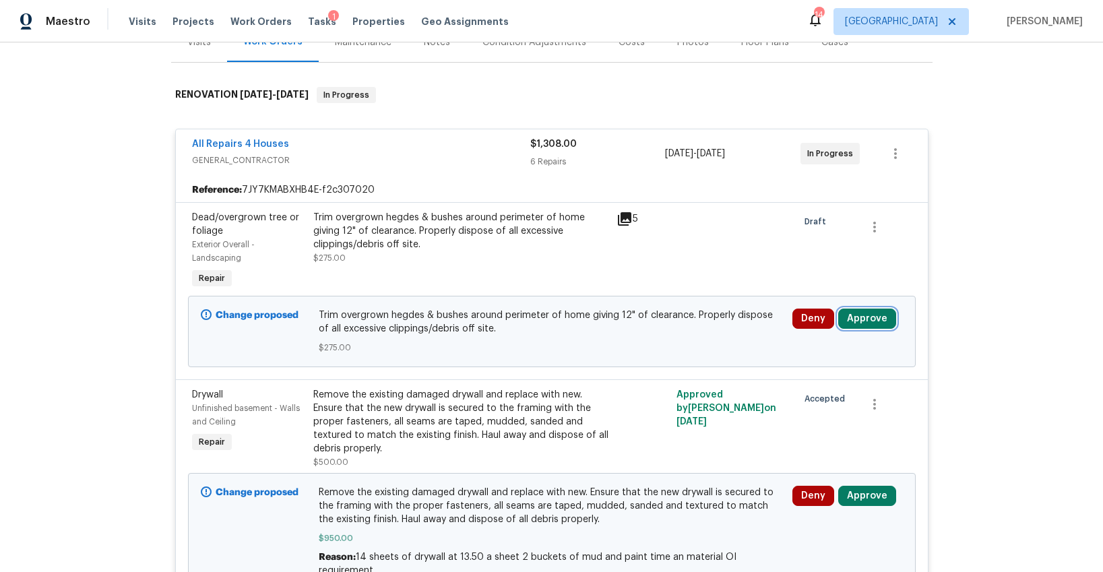
click at [865, 325] on button "Approve" at bounding box center [867, 319] width 58 height 20
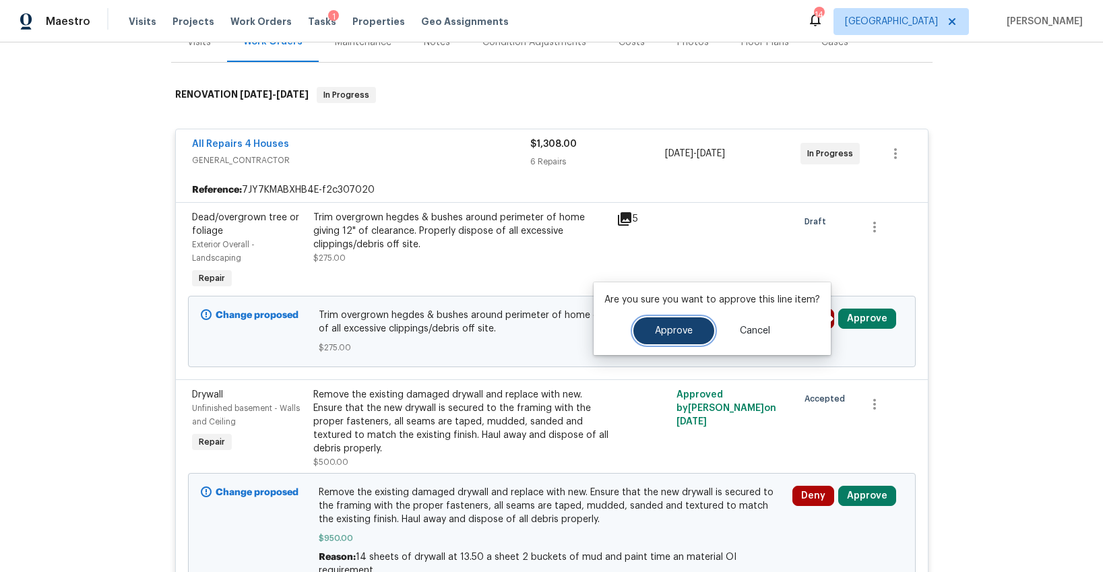
click at [689, 329] on span "Approve" at bounding box center [674, 331] width 38 height 10
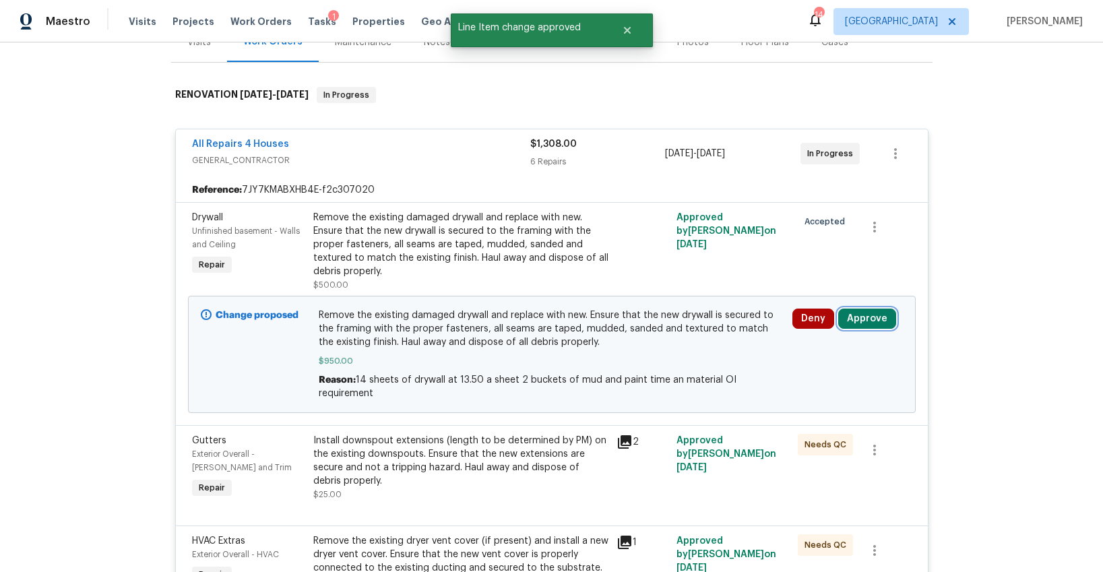
click at [852, 325] on button "Approve" at bounding box center [867, 319] width 58 height 20
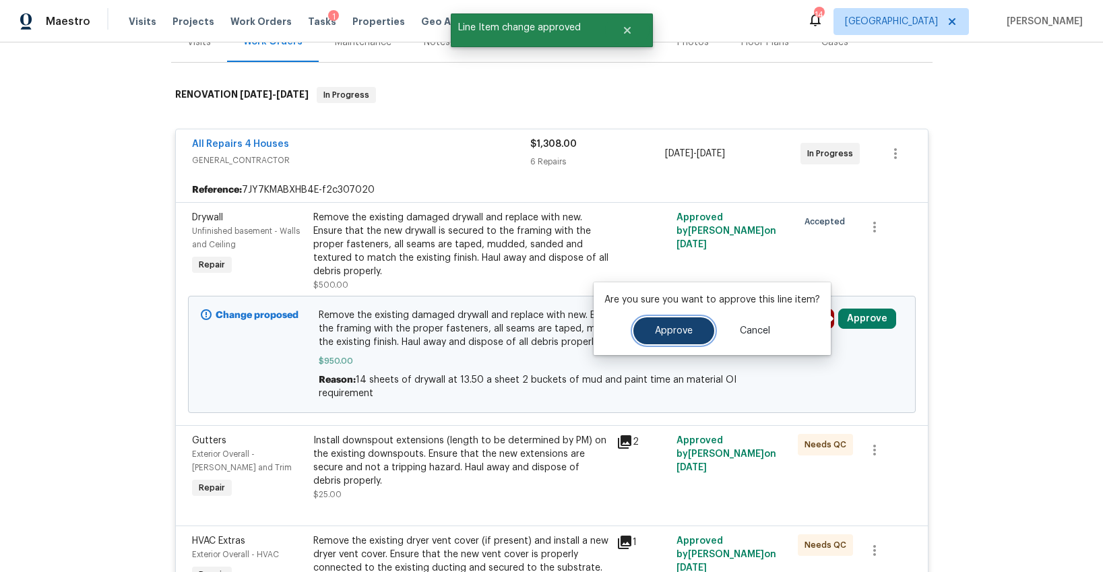
click at [674, 336] on button "Approve" at bounding box center [673, 330] width 81 height 27
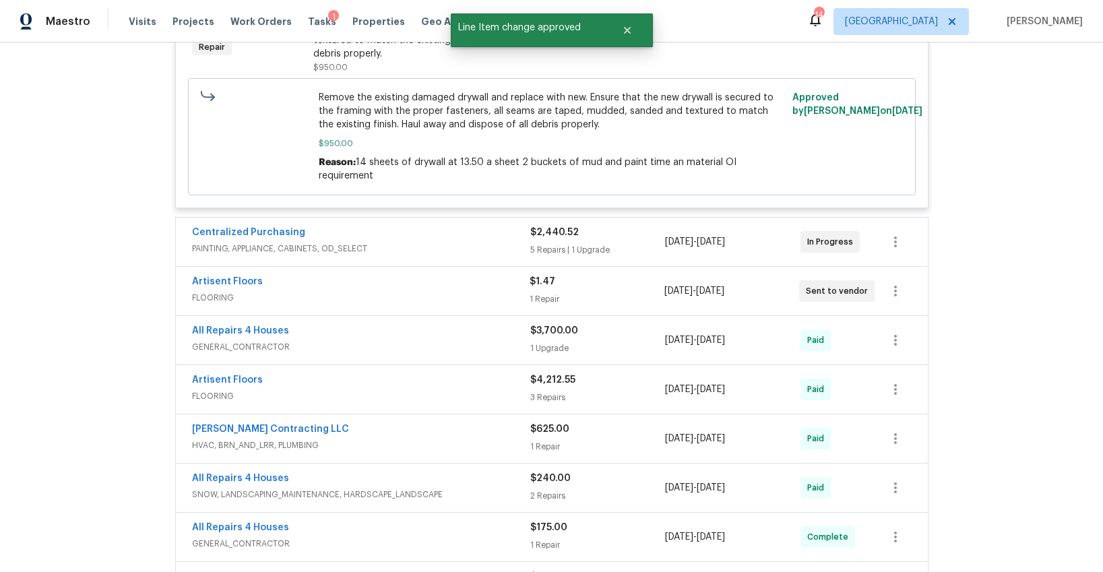
scroll to position [903, 0]
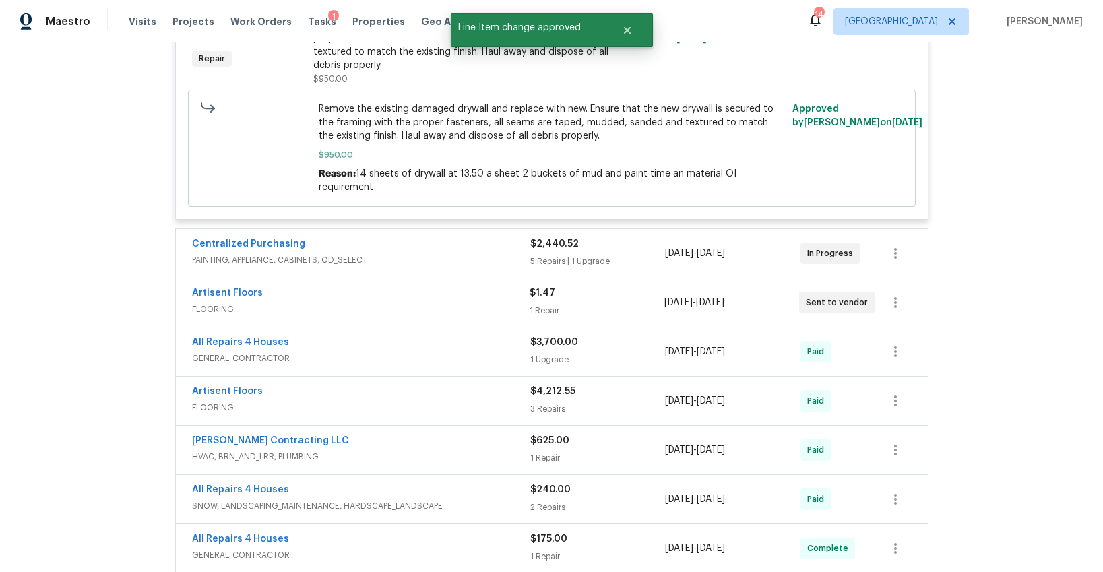
click at [441, 253] on span "PAINTING, APPLIANCE, CABINETS, OD_SELECT" at bounding box center [361, 259] width 338 height 13
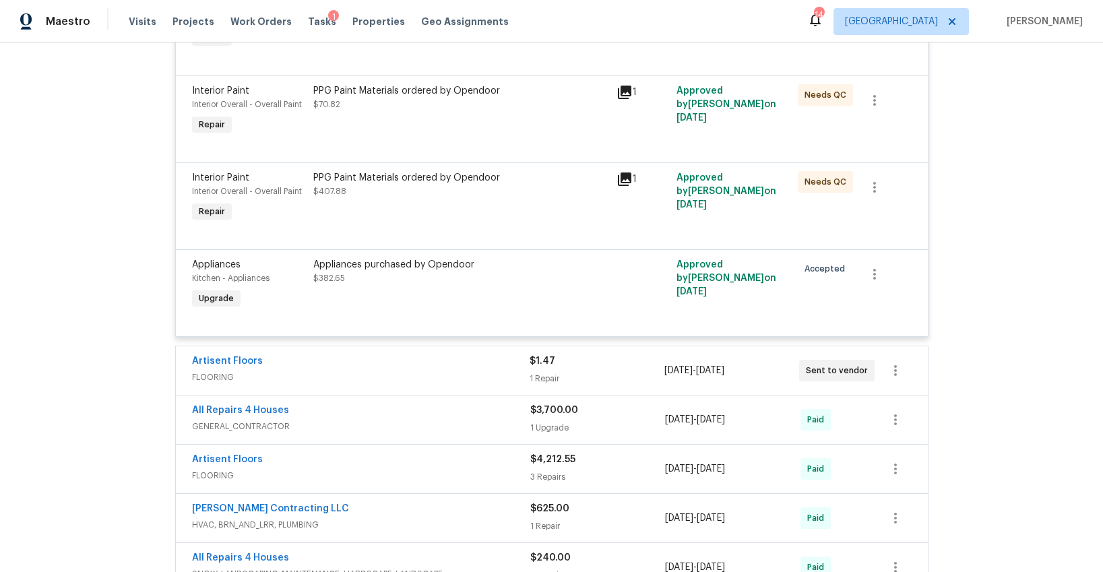
scroll to position [1407, 0]
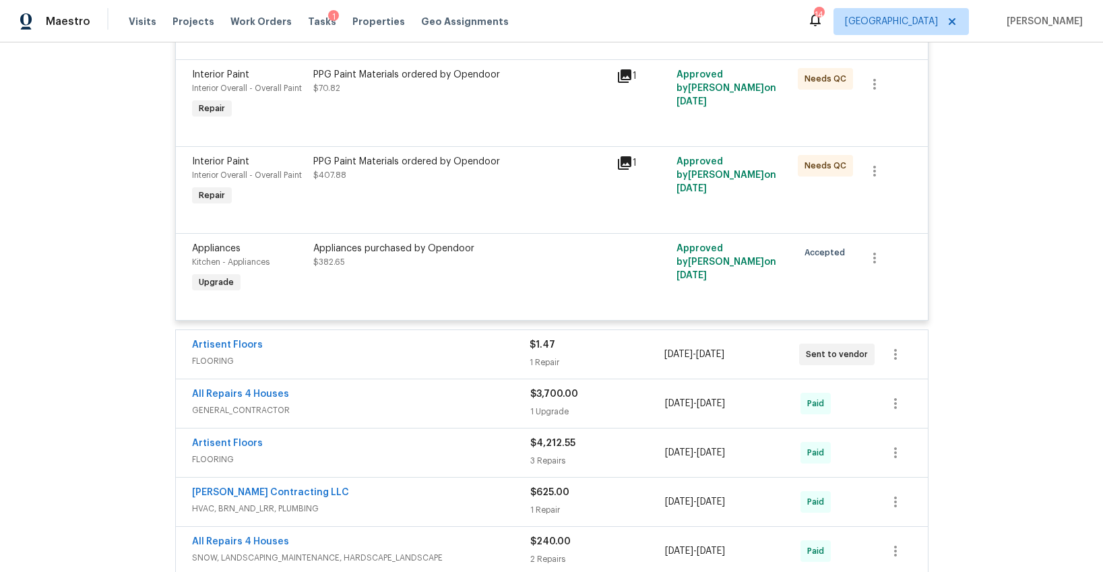
click at [424, 338] on div "Artisent Floors" at bounding box center [361, 346] width 338 height 16
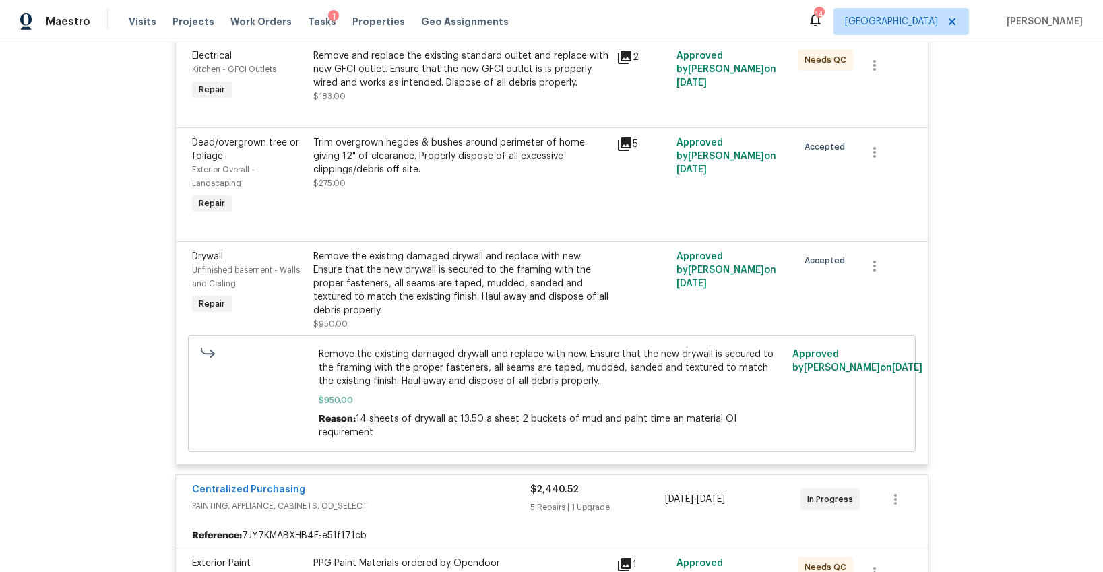
scroll to position [0, 0]
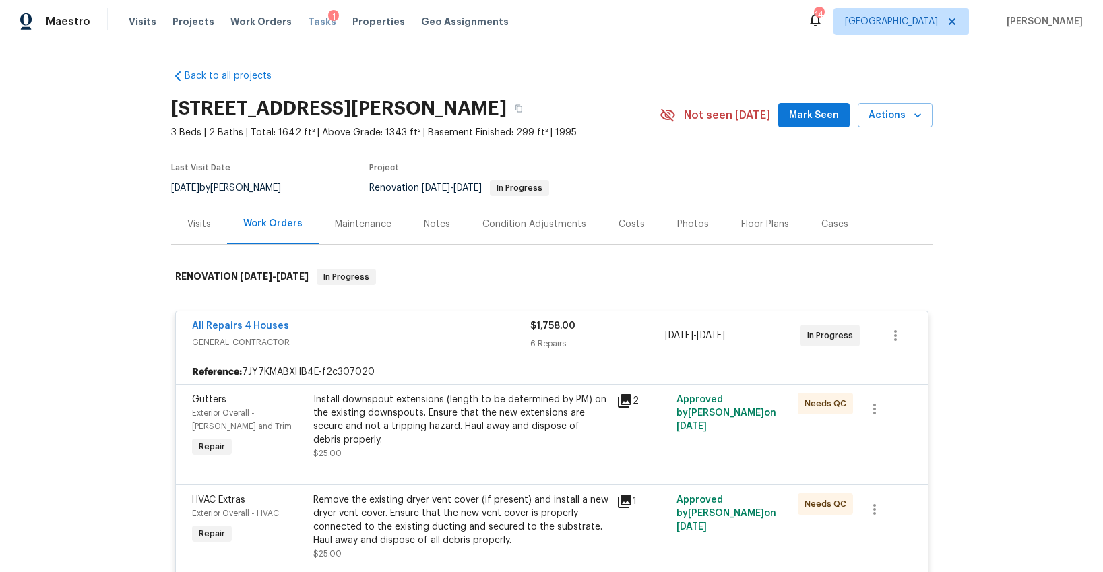
click at [308, 24] on span "Tasks" at bounding box center [322, 21] width 28 height 9
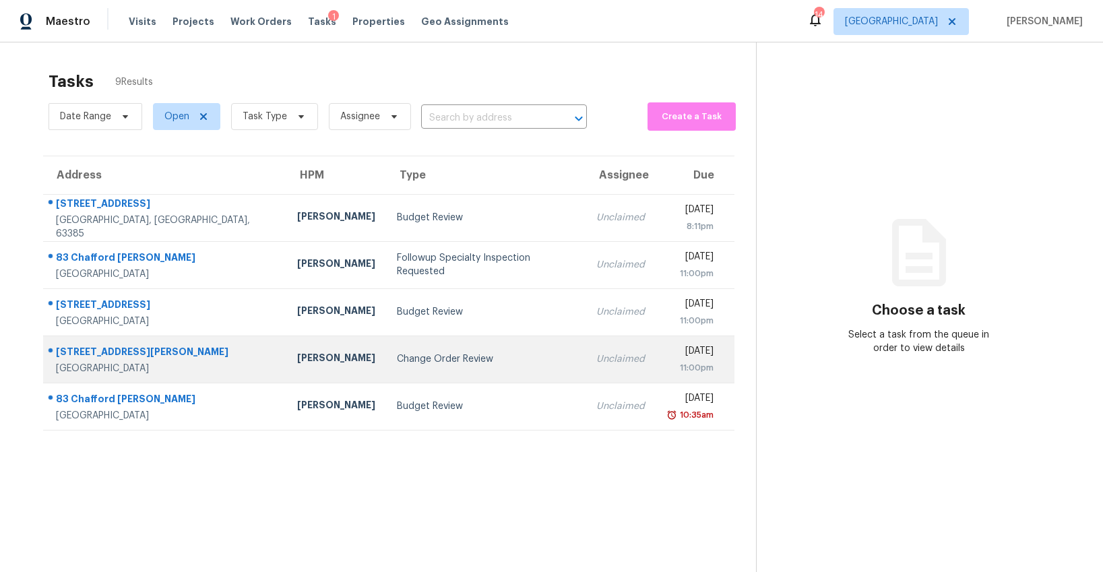
click at [397, 362] on div "Change Order Review" at bounding box center [486, 358] width 178 height 13
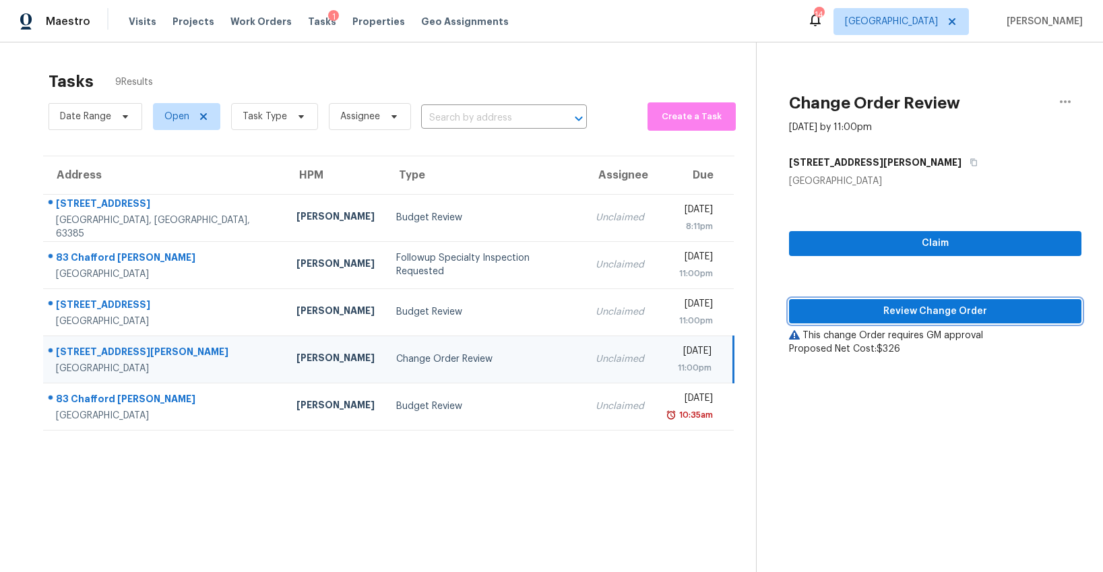
click at [835, 319] on span "Review Change Order" at bounding box center [935, 311] width 271 height 17
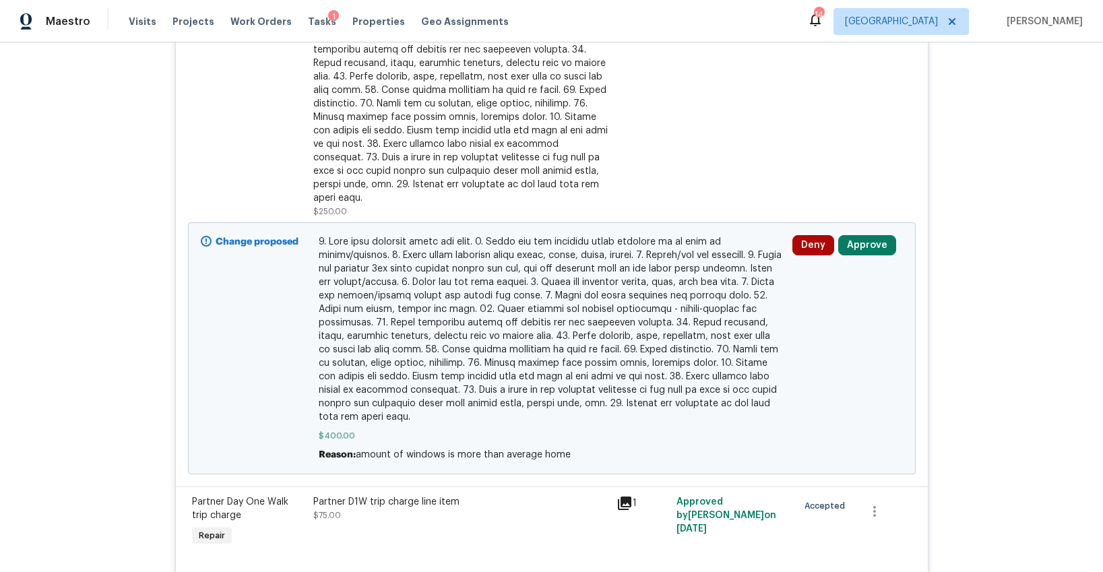
scroll to position [1267, 0]
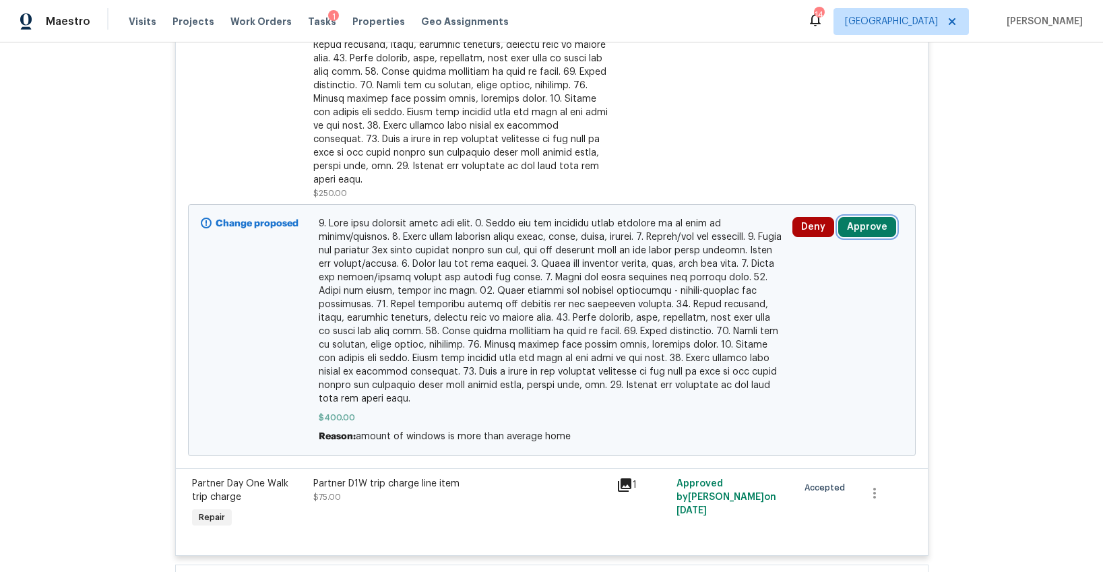
click at [858, 217] on button "Approve" at bounding box center [867, 227] width 58 height 20
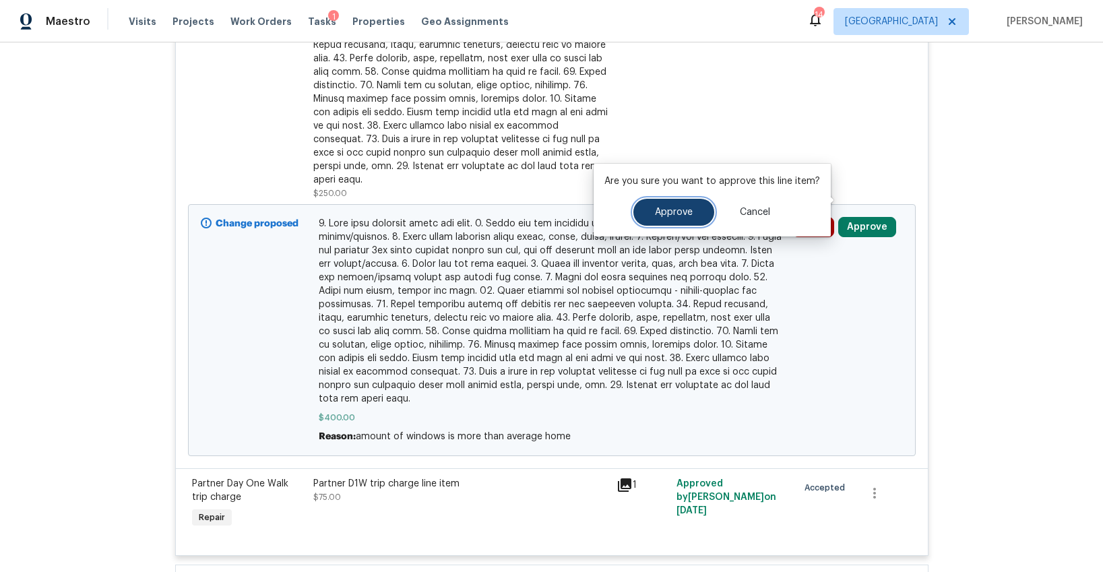
click at [686, 212] on span "Approve" at bounding box center [674, 212] width 38 height 10
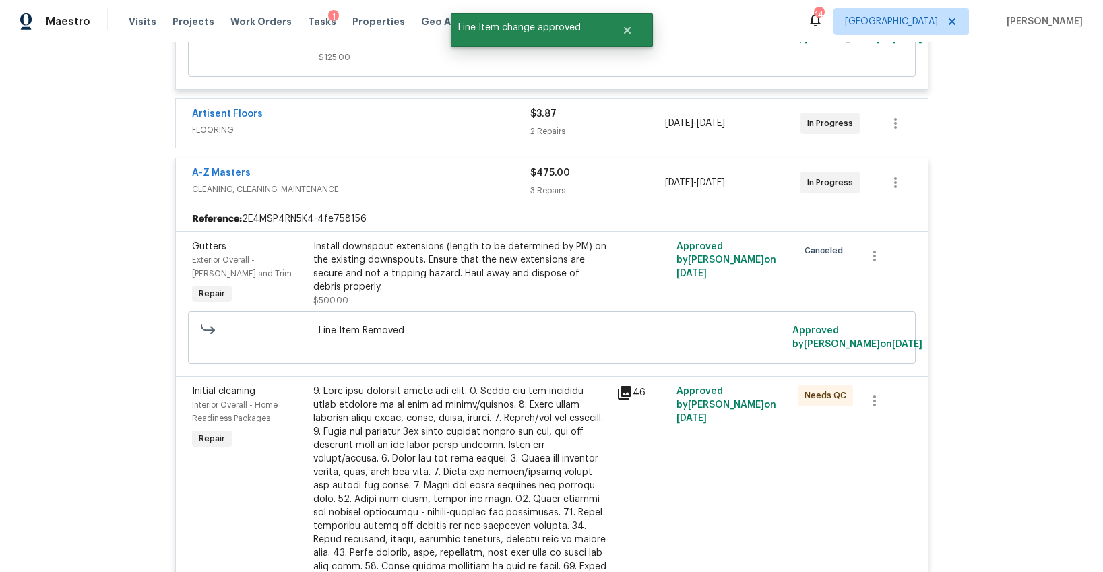
scroll to position [0, 0]
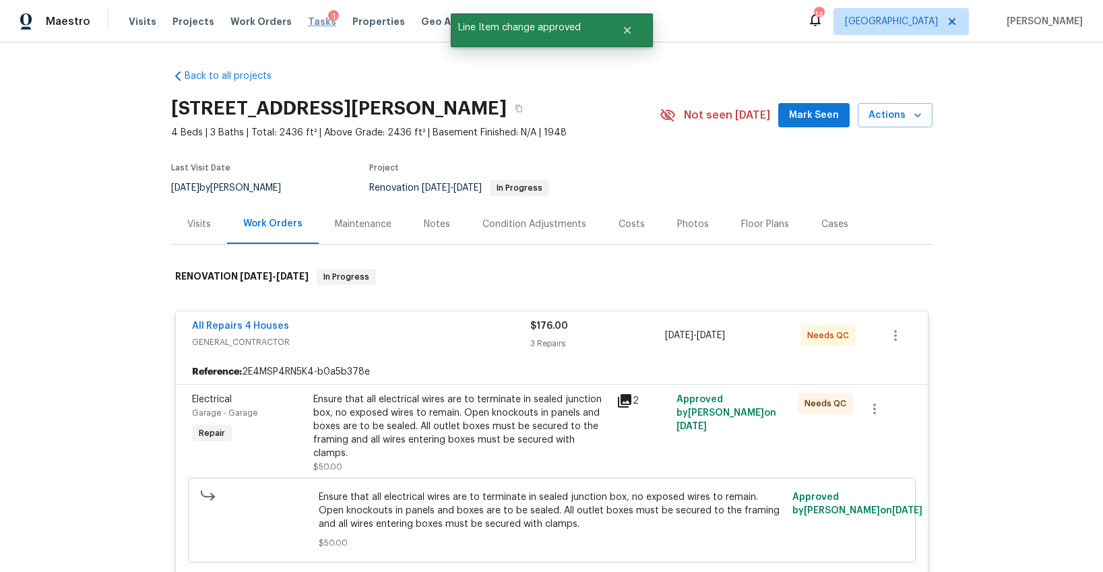
click at [308, 22] on span "Tasks" at bounding box center [322, 21] width 28 height 9
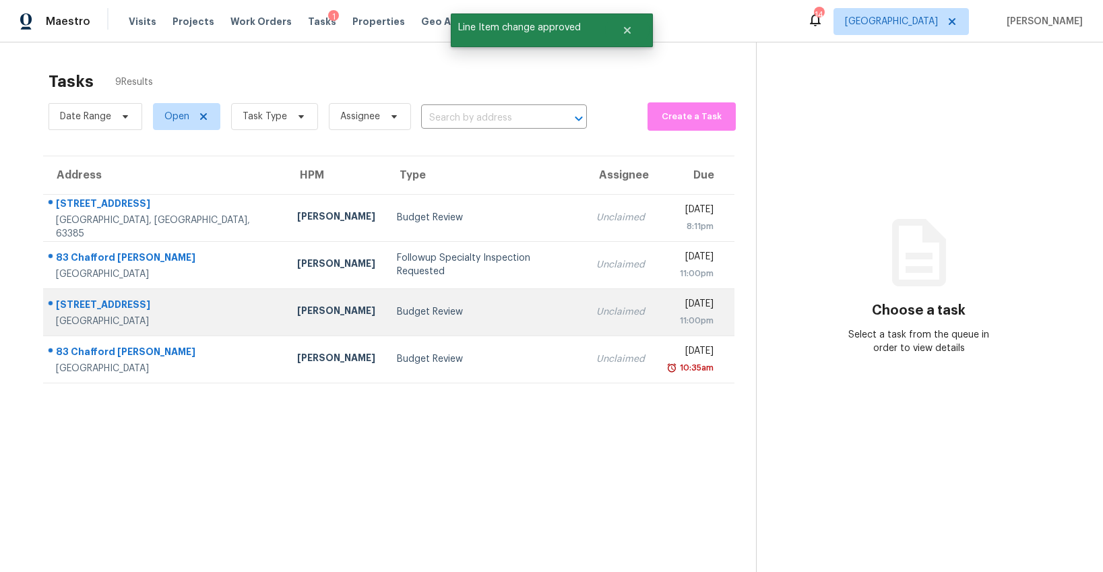
scroll to position [5, 0]
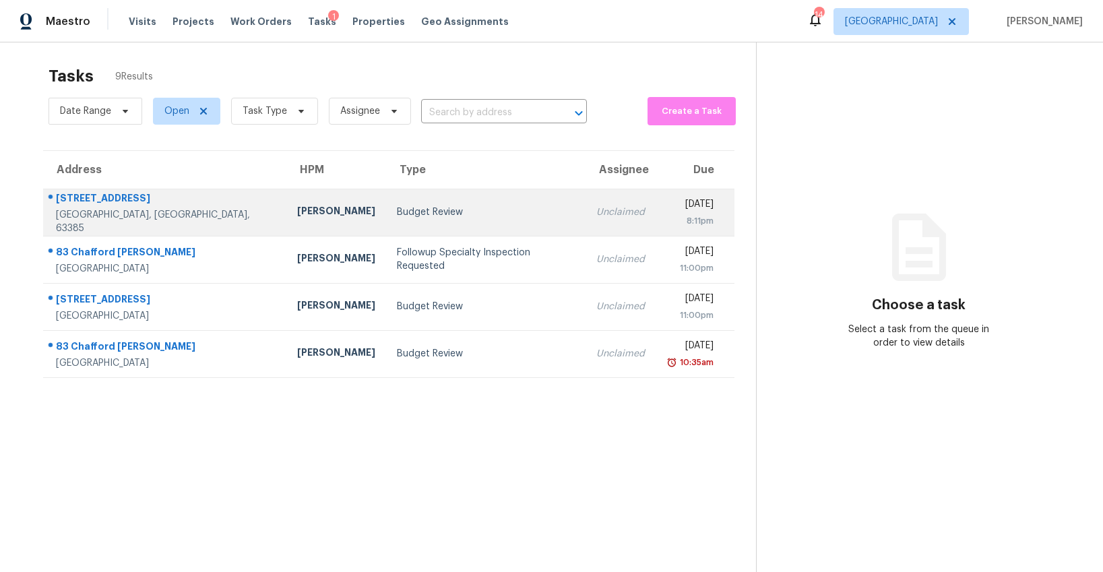
click at [397, 217] on div "Budget Review" at bounding box center [486, 211] width 178 height 13
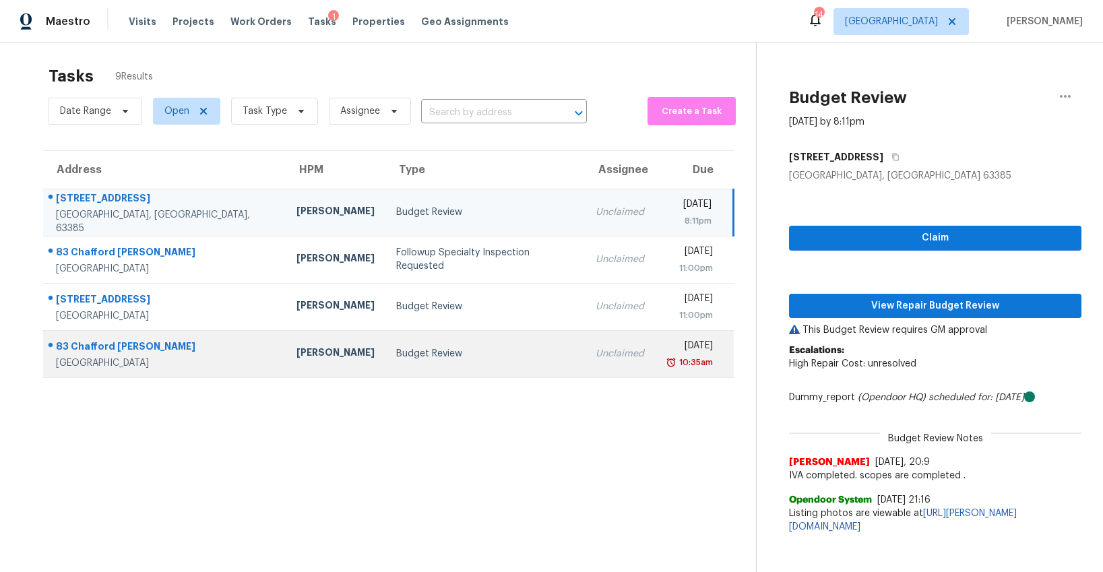
click at [385, 345] on td "Budget Review" at bounding box center [484, 353] width 199 height 47
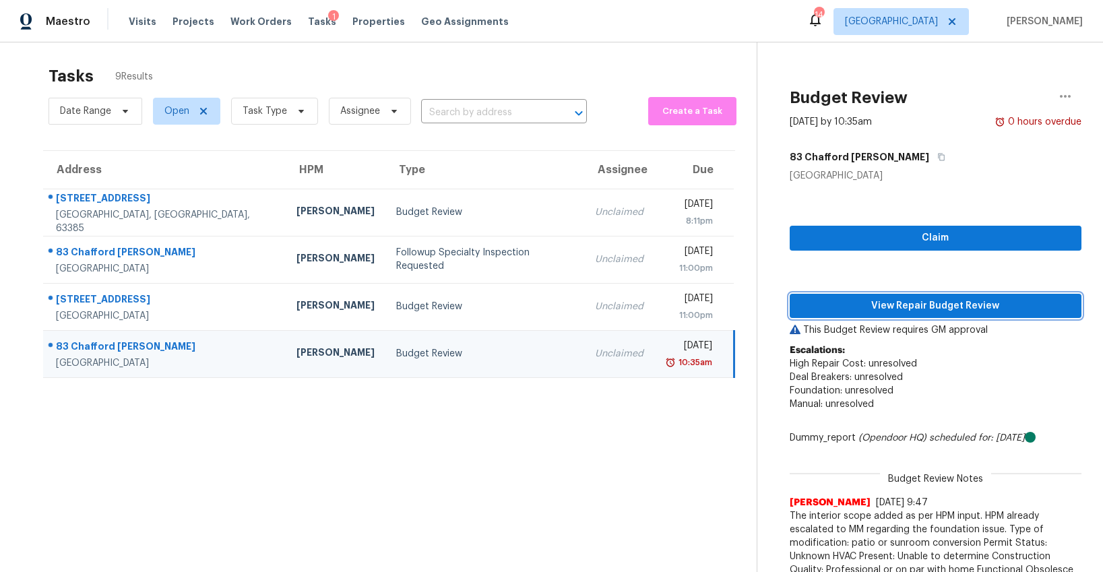
click at [893, 305] on span "View Repair Budget Review" at bounding box center [935, 306] width 270 height 17
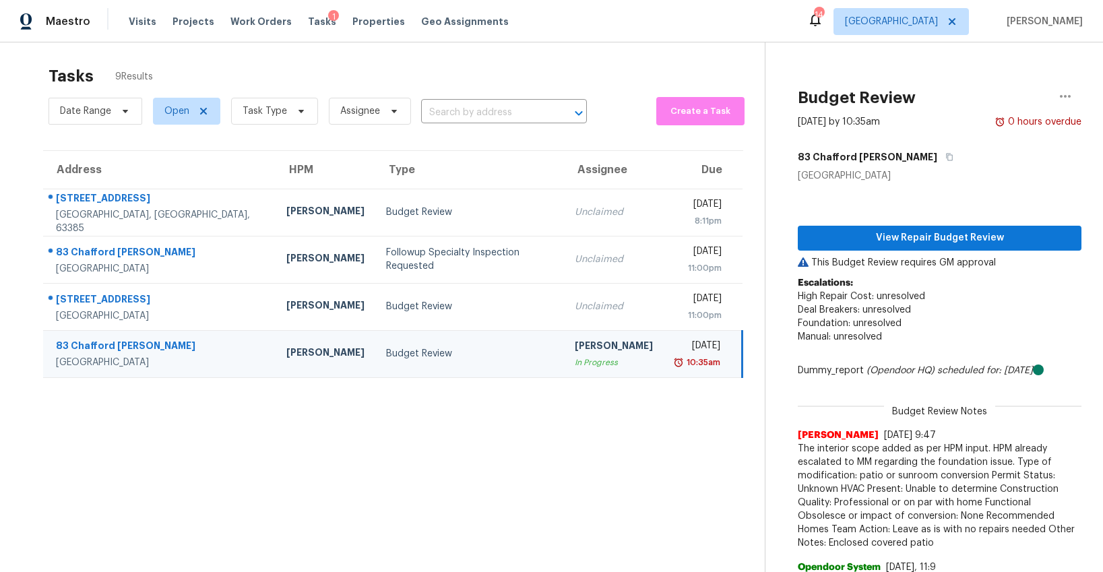
click at [410, 350] on div "Budget Review" at bounding box center [469, 353] width 167 height 13
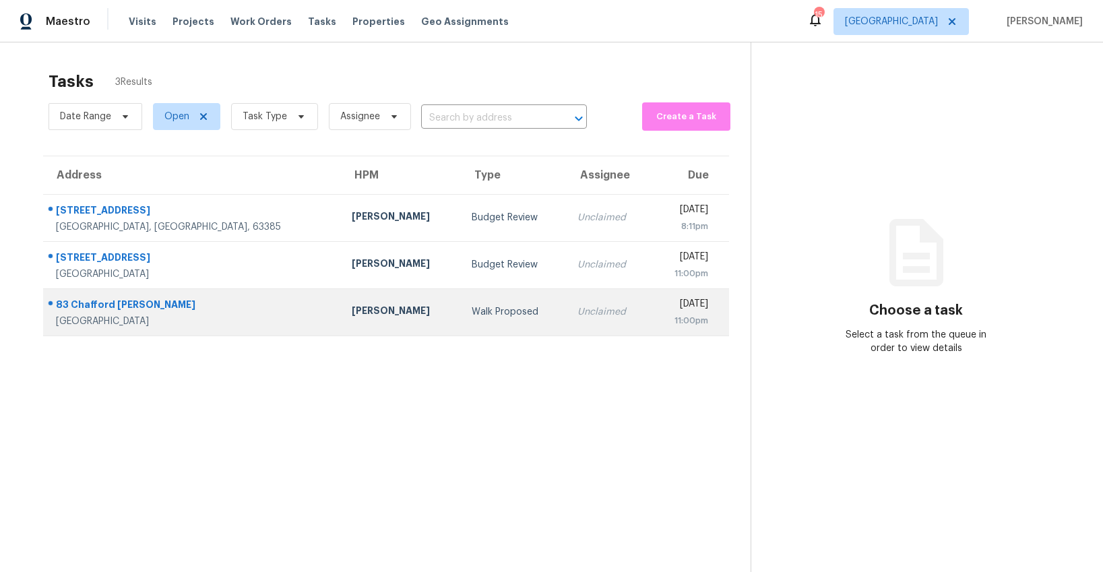
click at [567, 325] on td "Unclaimed" at bounding box center [609, 311] width 84 height 47
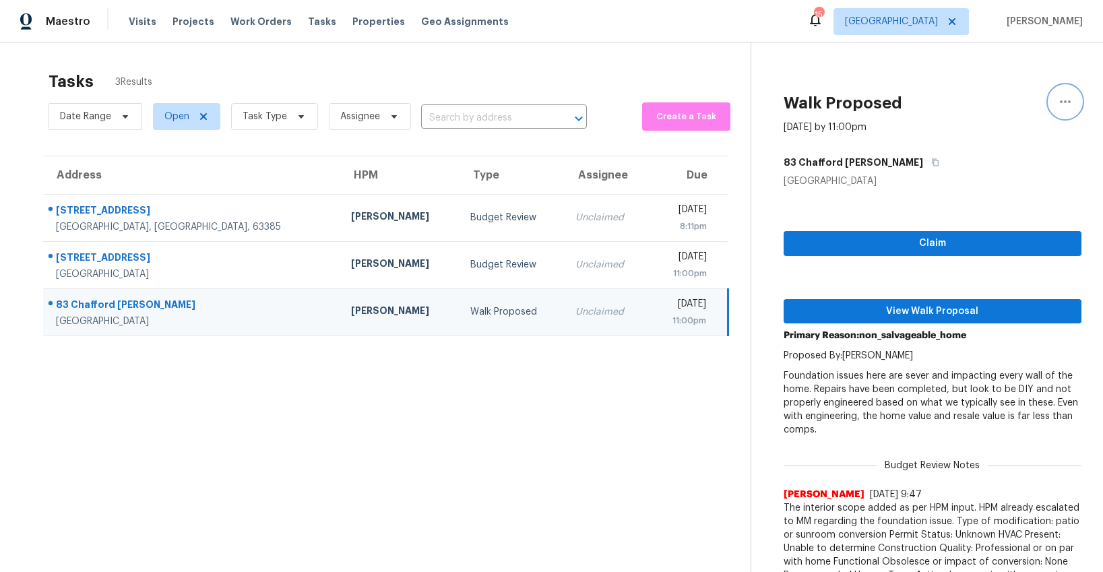
click at [1061, 98] on icon "button" at bounding box center [1065, 102] width 16 height 16
click at [990, 103] on div "Cancel this task" at bounding box center [988, 104] width 105 height 13
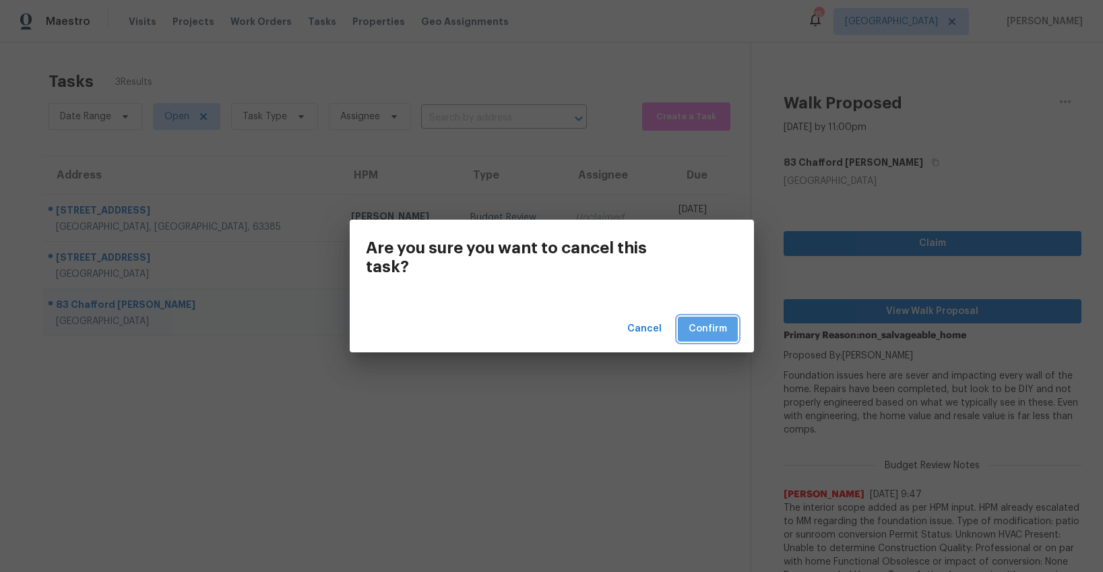
click at [703, 333] on span "Confirm" at bounding box center [708, 329] width 38 height 17
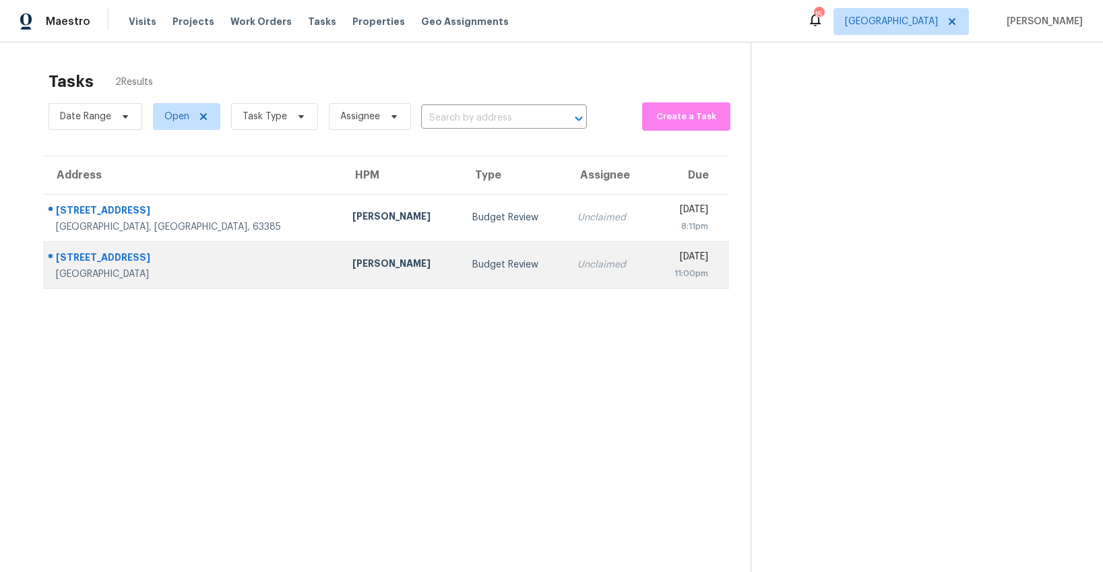
click at [461, 265] on td "Budget Review" at bounding box center [513, 264] width 105 height 47
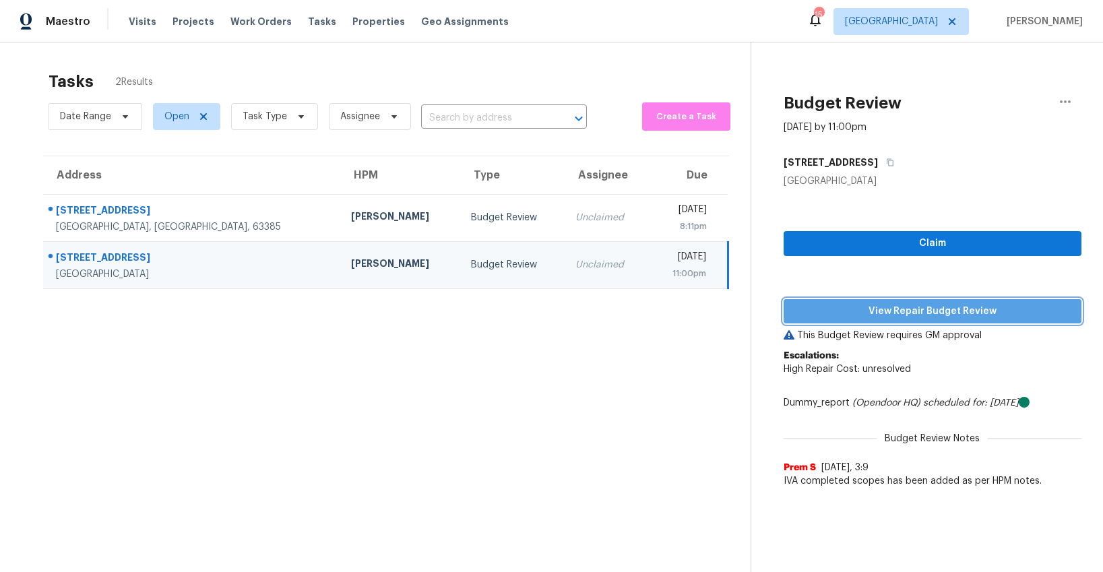
click at [910, 307] on span "View Repair Budget Review" at bounding box center [932, 311] width 276 height 17
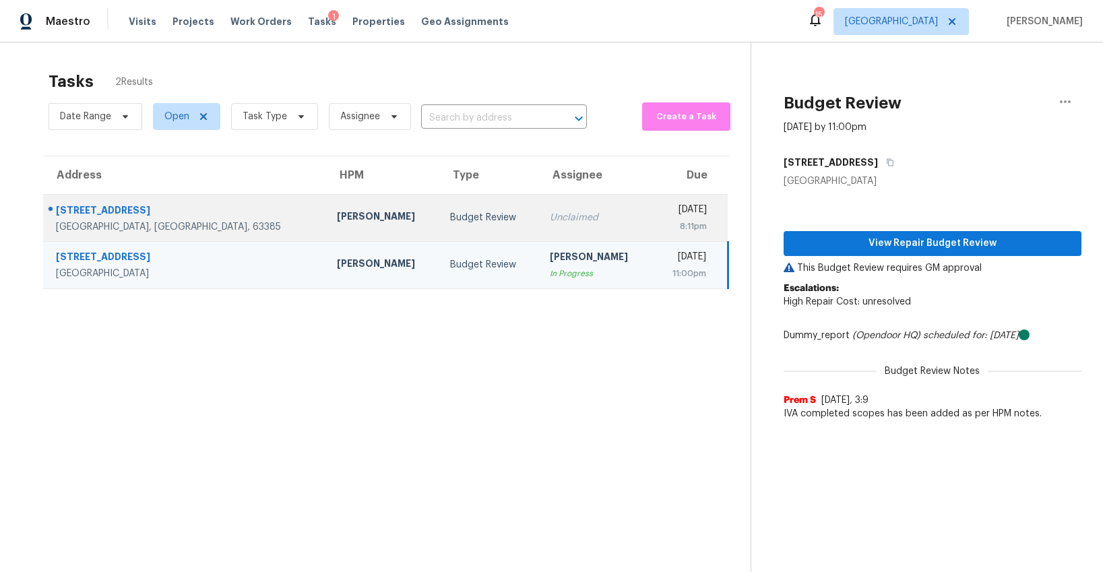
click at [439, 228] on td "Budget Review" at bounding box center [489, 217] width 100 height 47
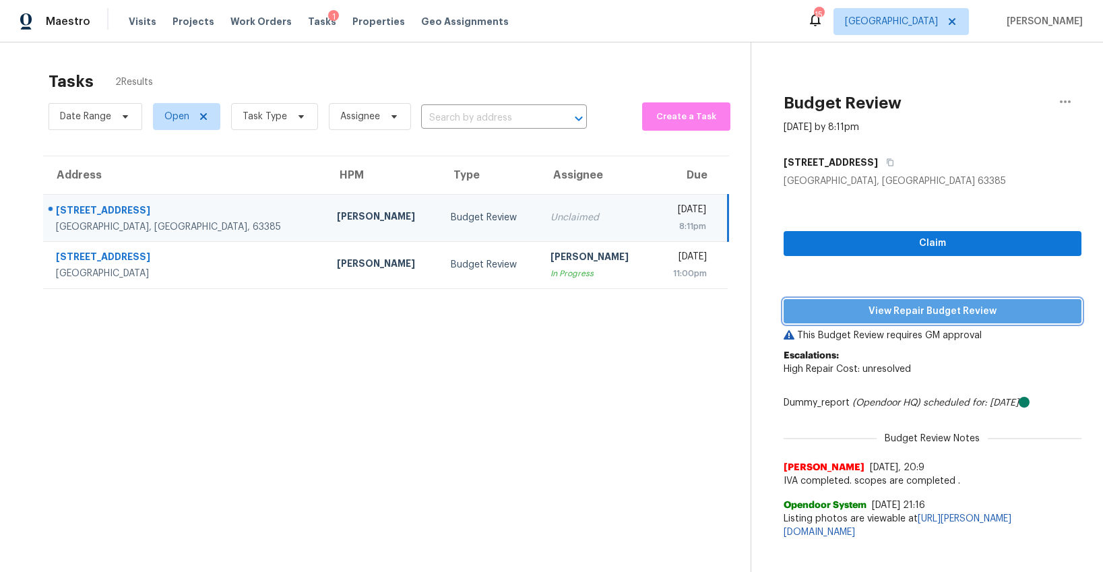
click at [866, 309] on span "View Repair Budget Review" at bounding box center [932, 311] width 276 height 17
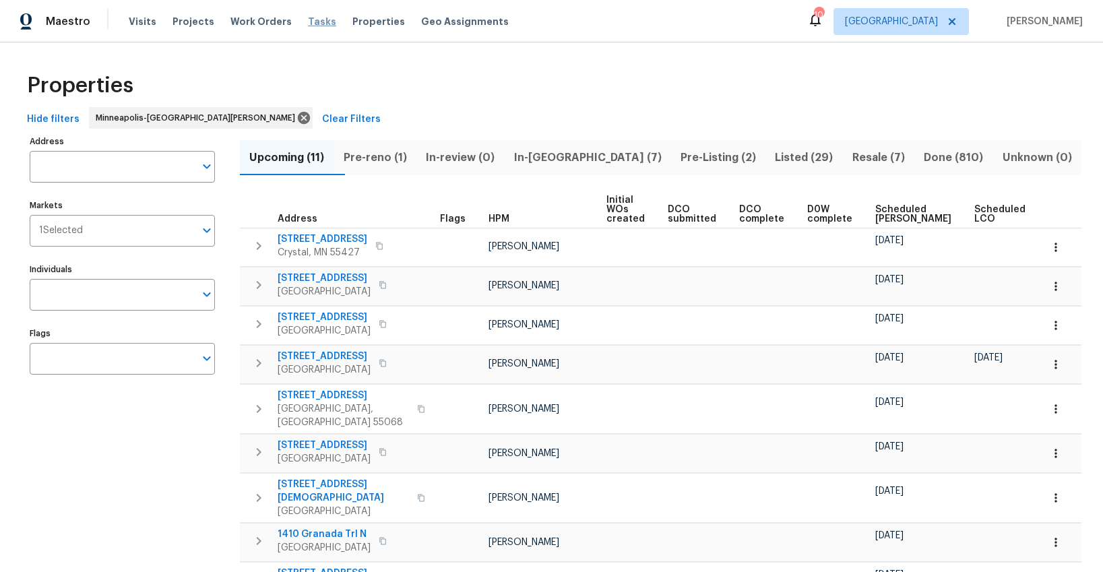
click at [309, 24] on span "Tasks" at bounding box center [322, 21] width 28 height 9
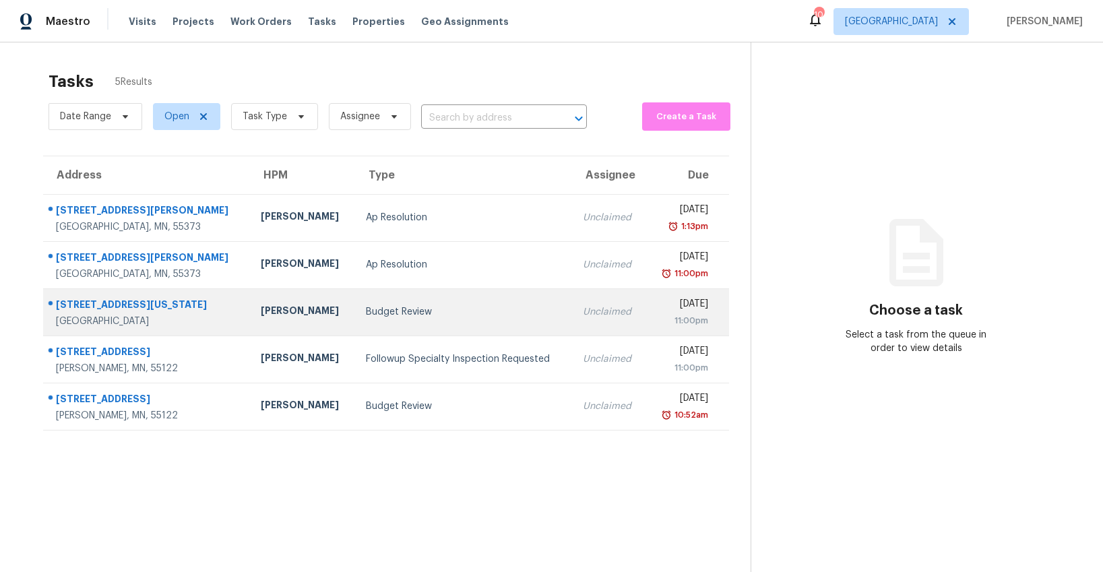
click at [366, 313] on div "Budget Review" at bounding box center [463, 311] width 195 height 13
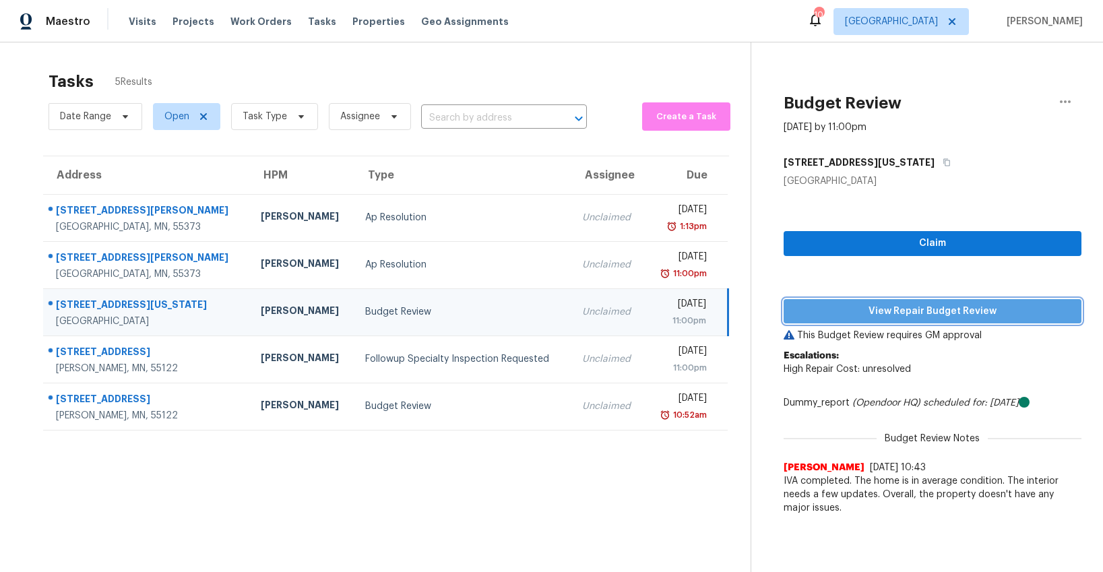
click at [870, 304] on span "View Repair Budget Review" at bounding box center [932, 311] width 276 height 17
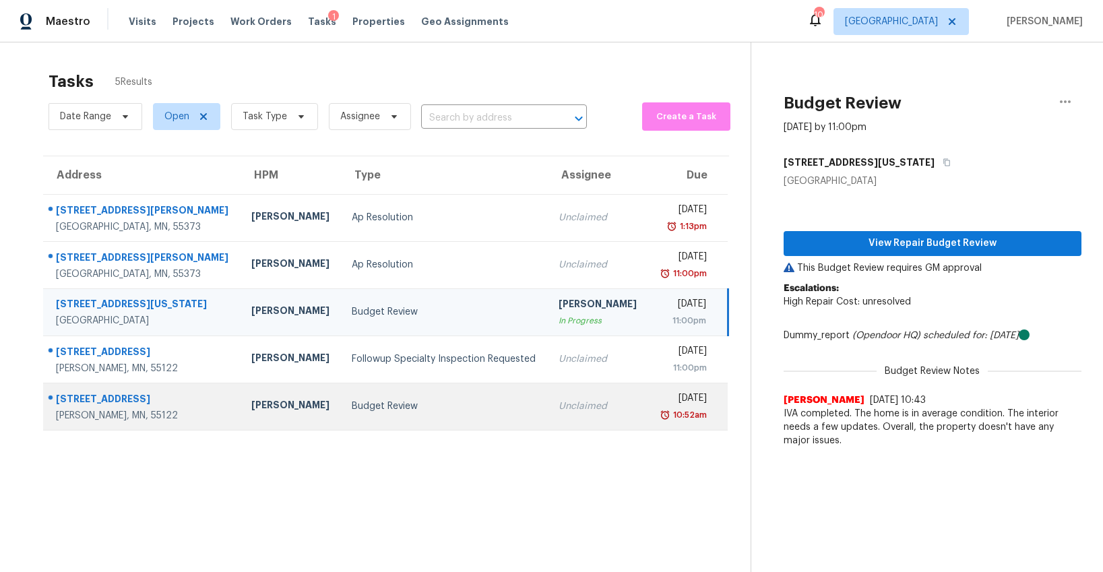
click at [356, 399] on div "Budget Review" at bounding box center [444, 405] width 185 height 13
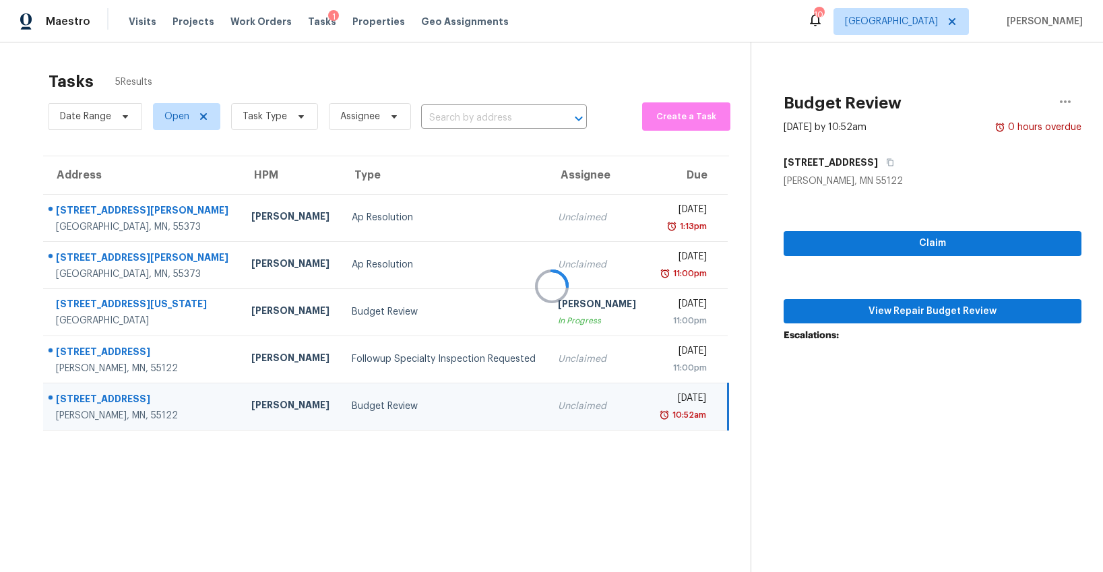
click at [912, 313] on div at bounding box center [551, 286] width 1103 height 572
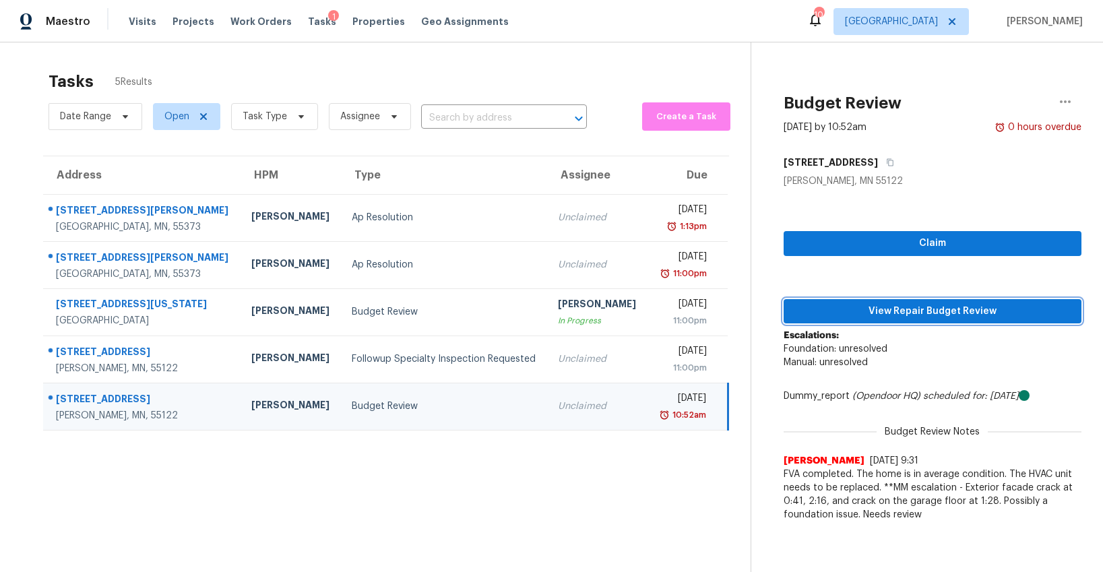
click at [891, 315] on span "View Repair Budget Review" at bounding box center [932, 311] width 276 height 17
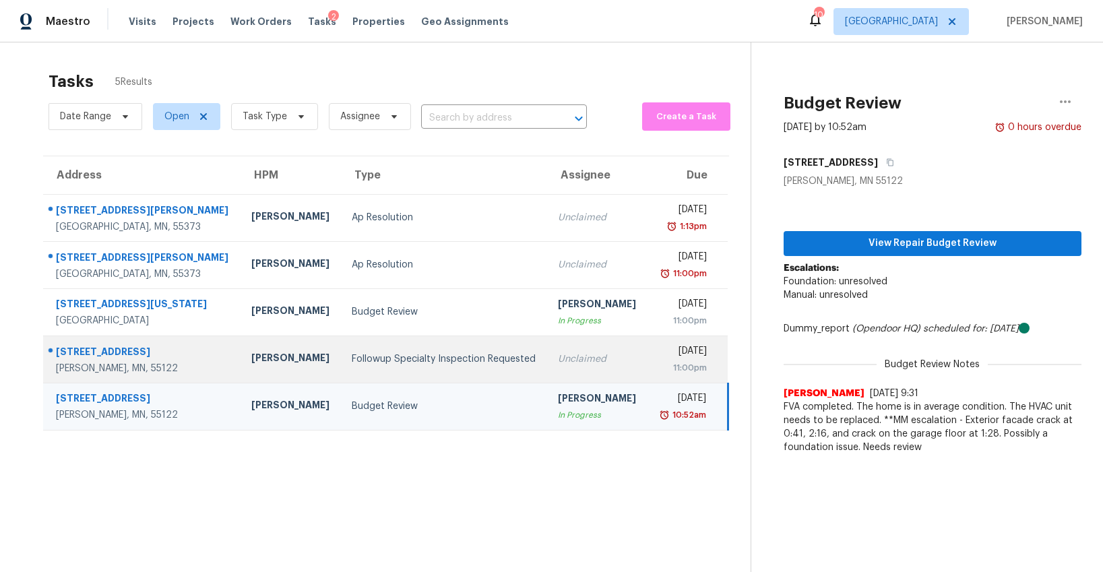
click at [388, 358] on div "Followup Specialty Inspection Requested" at bounding box center [444, 358] width 185 height 13
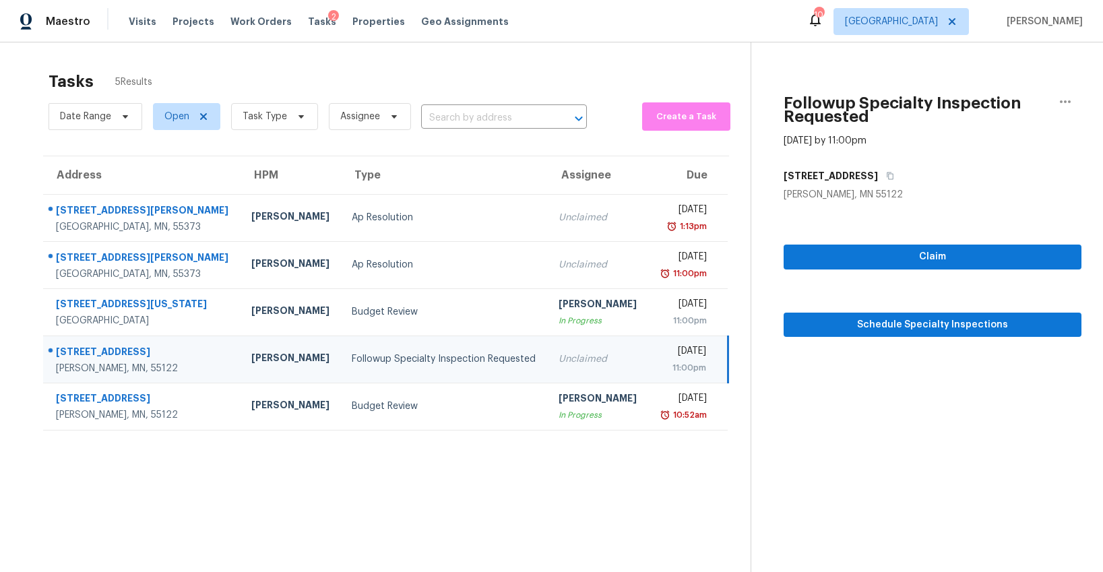
click at [388, 358] on div "Followup Specialty Inspection Requested" at bounding box center [444, 358] width 185 height 13
click at [969, 253] on span "Claim" at bounding box center [932, 257] width 276 height 17
